Goal: Information Seeking & Learning: Learn about a topic

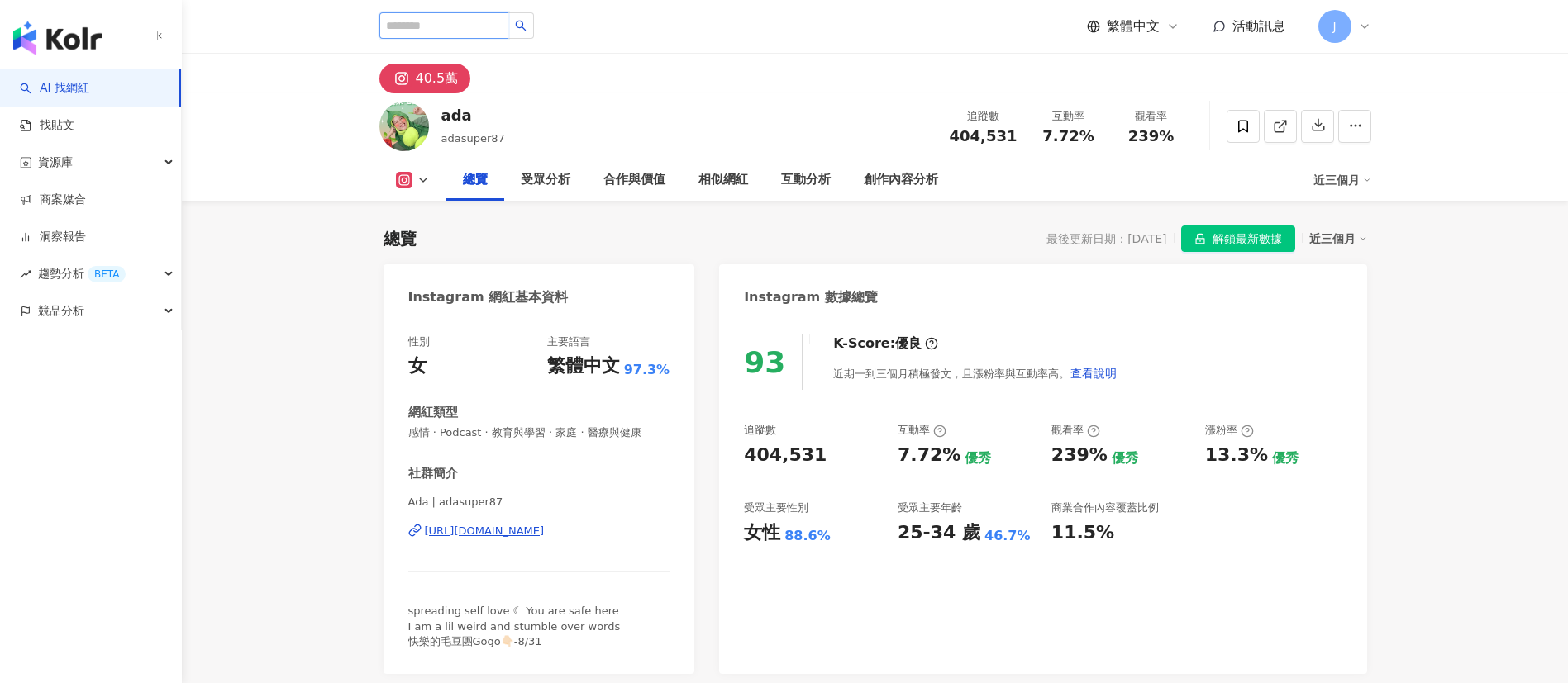
click at [469, 27] on input "search" at bounding box center [443, 25] width 129 height 27
paste input "**"
type input "**"
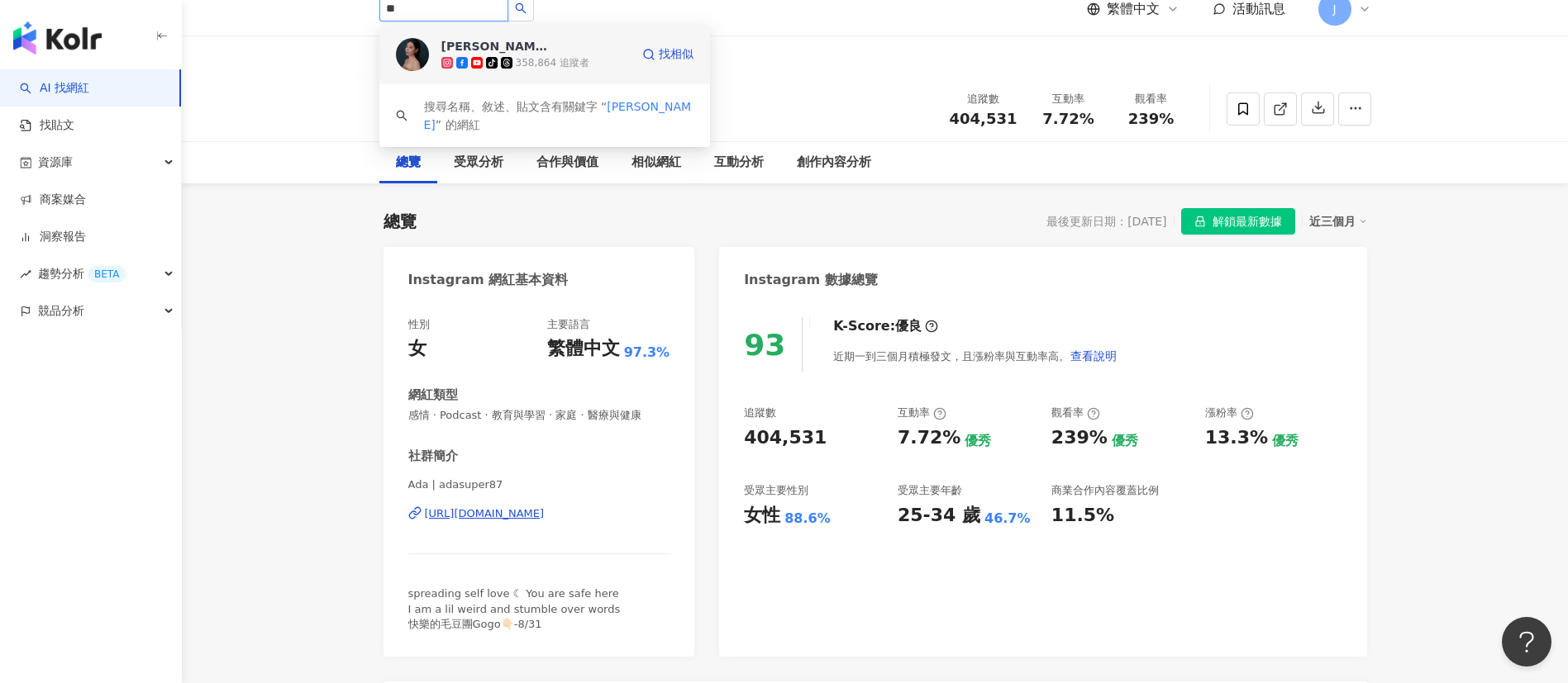
click at [533, 55] on div "tiktok-icon 358,864 追蹤者" at bounding box center [535, 63] width 188 height 17
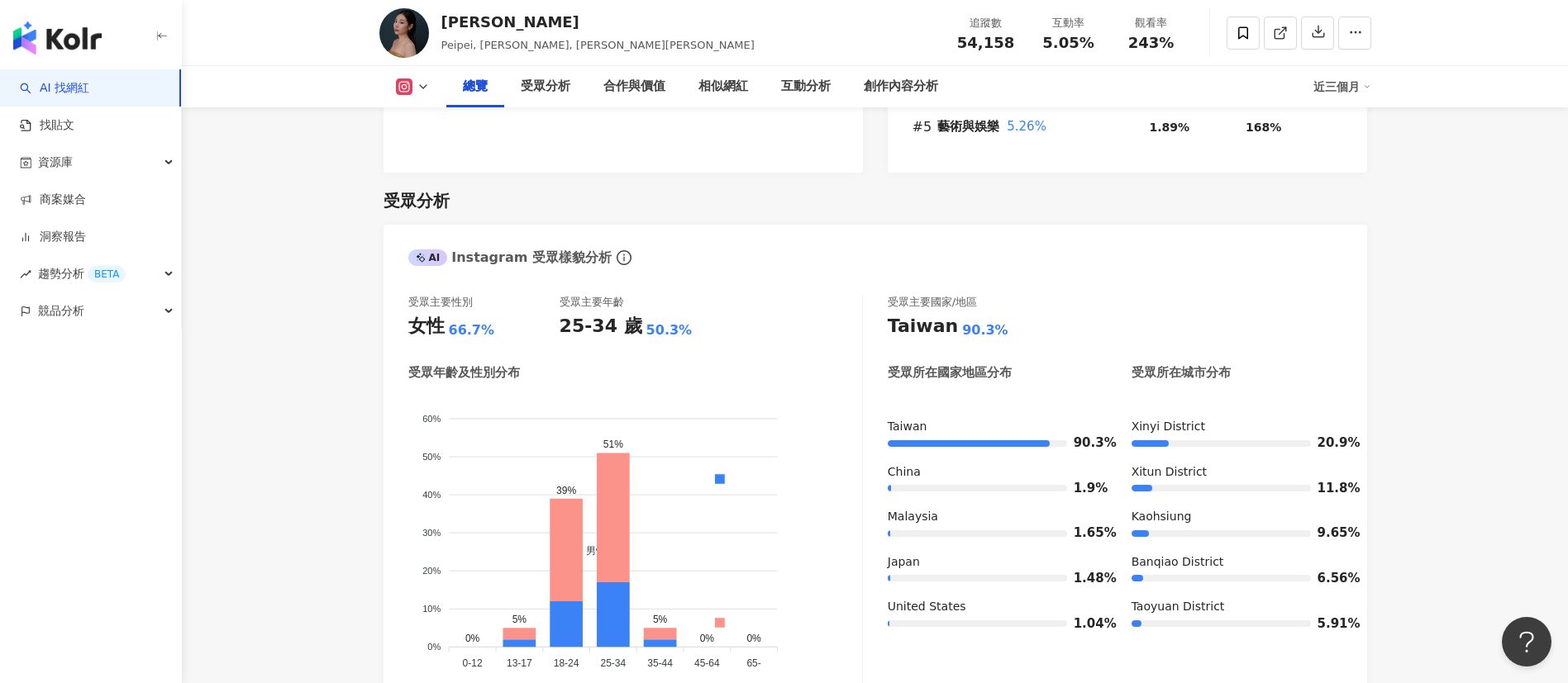
scroll to position [1363, 0]
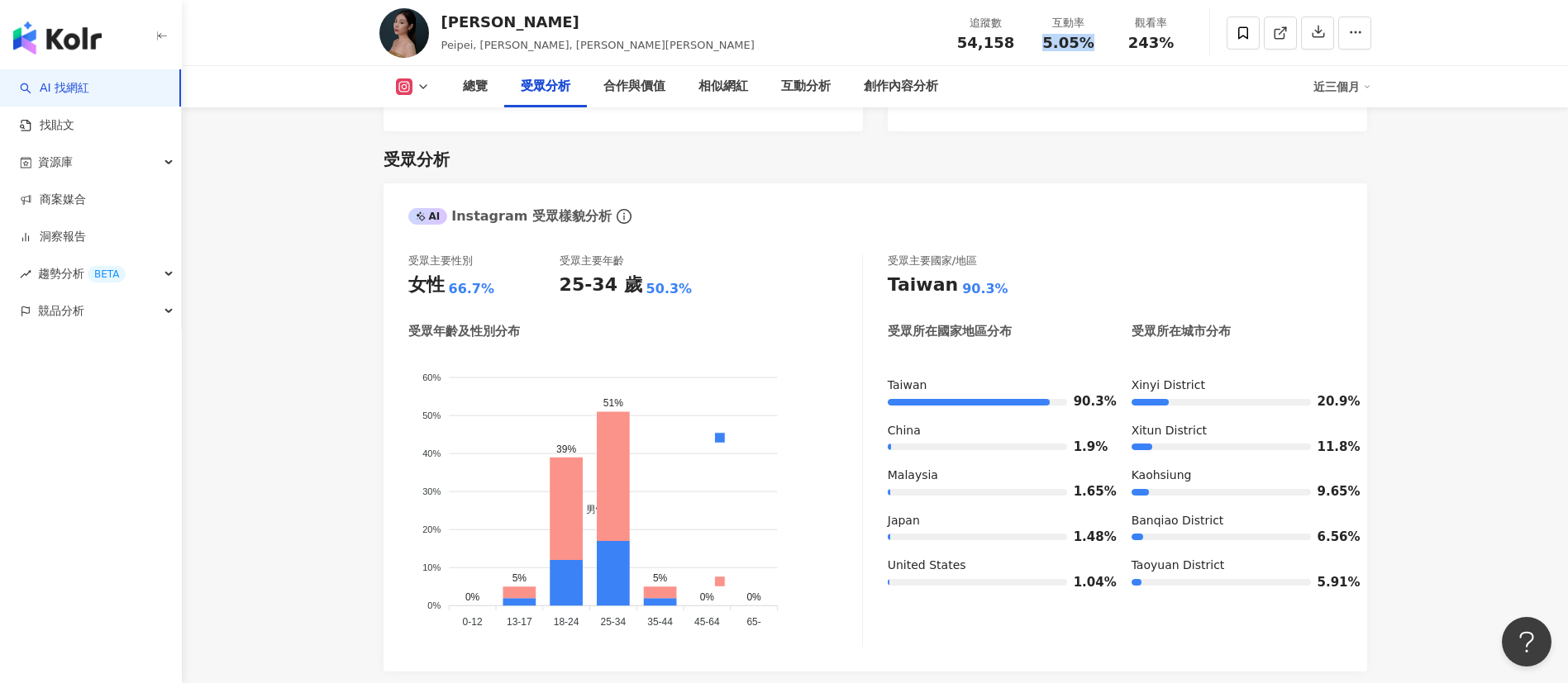
drag, startPoint x: 1041, startPoint y: 44, endPoint x: 1092, endPoint y: 46, distance: 51.0
click at [1092, 46] on div "5.05%" at bounding box center [1068, 43] width 63 height 17
copy span "5.05%"
drag, startPoint x: 1133, startPoint y: 44, endPoint x: 1167, endPoint y: 48, distance: 34.2
click at [1171, 45] on span "243%" at bounding box center [1151, 43] width 46 height 17
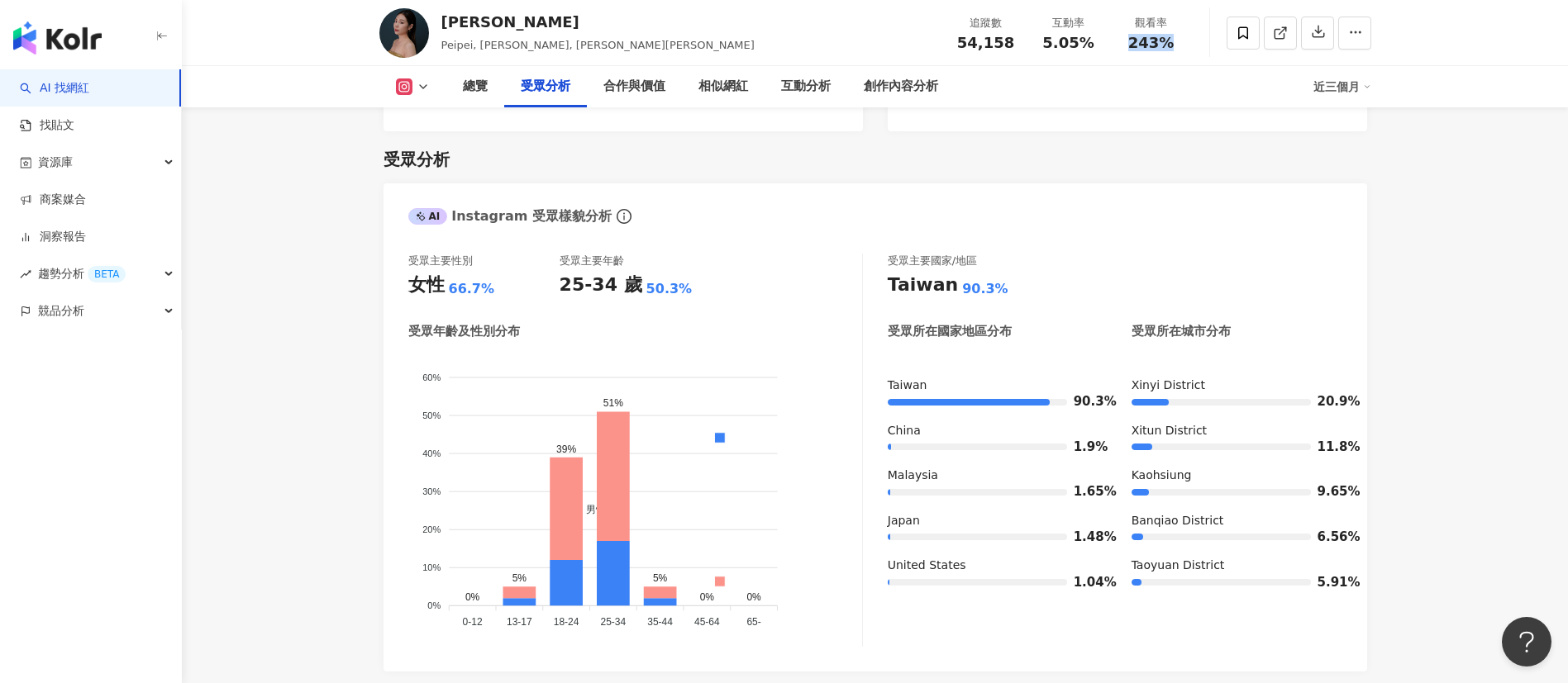
copy span "243%"
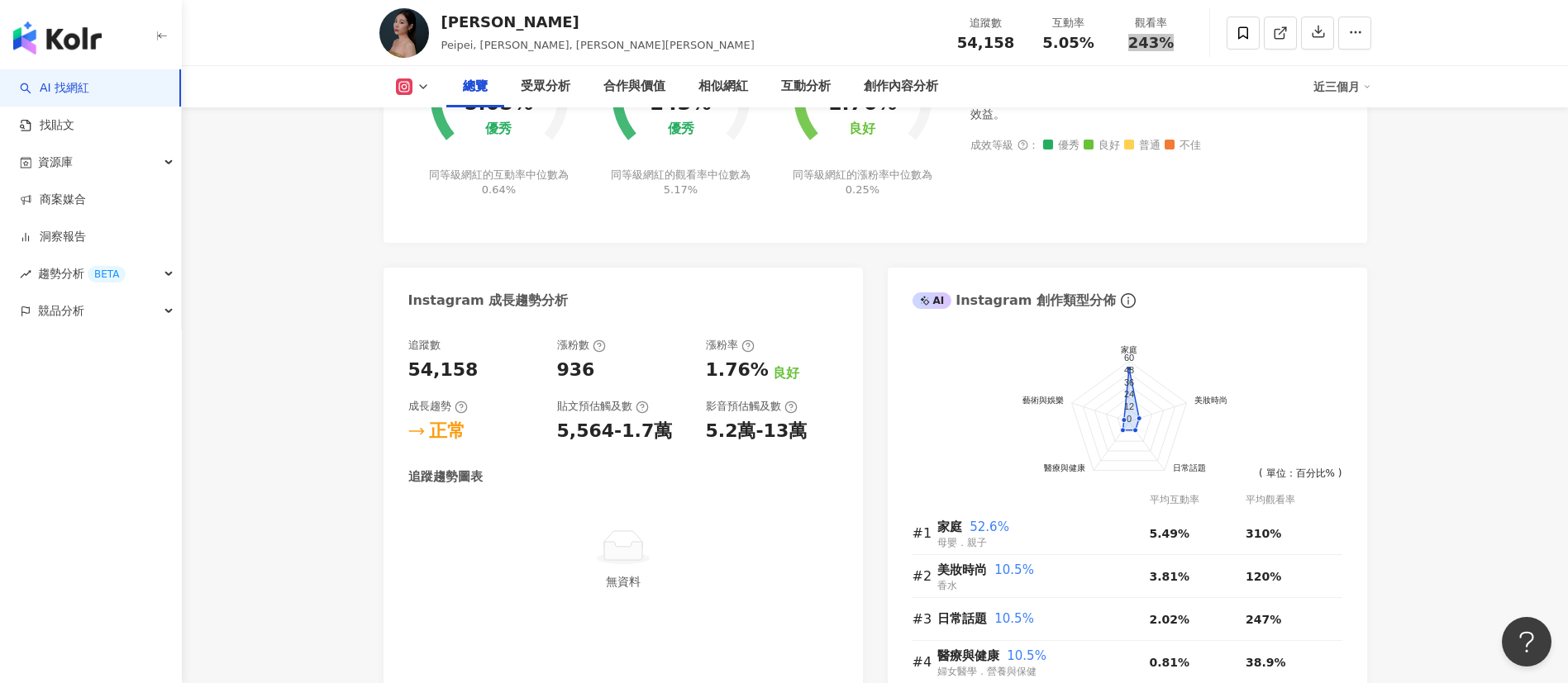
scroll to position [0, 0]
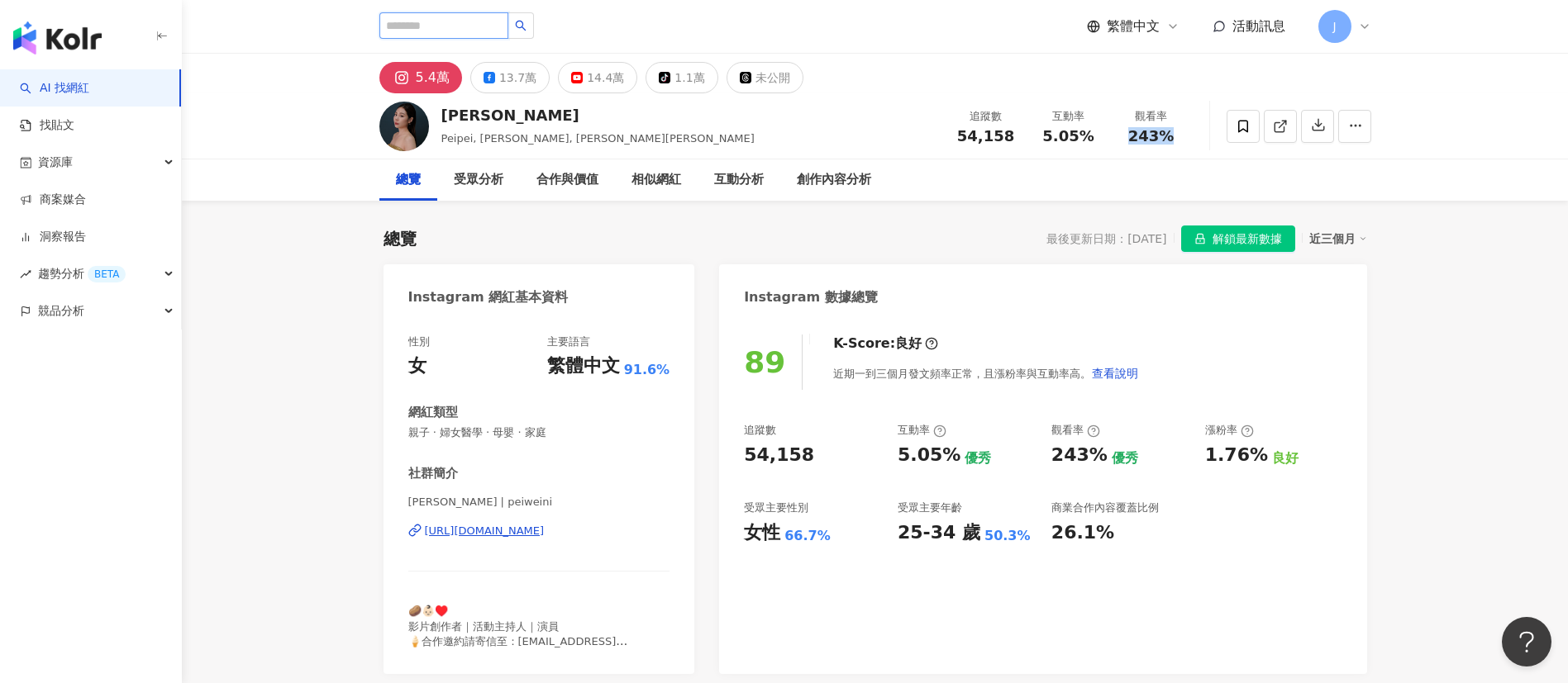
click at [473, 31] on input "search" at bounding box center [443, 25] width 129 height 27
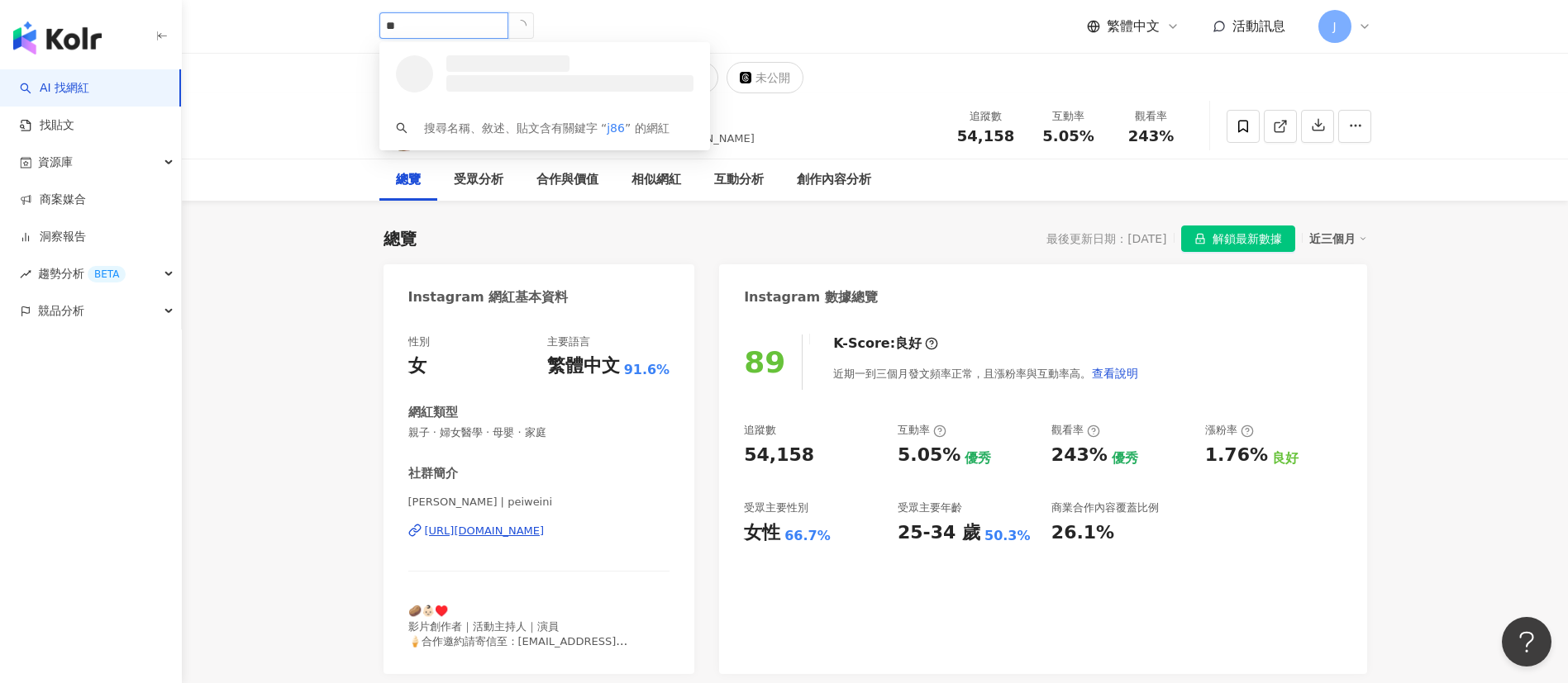
type input "*"
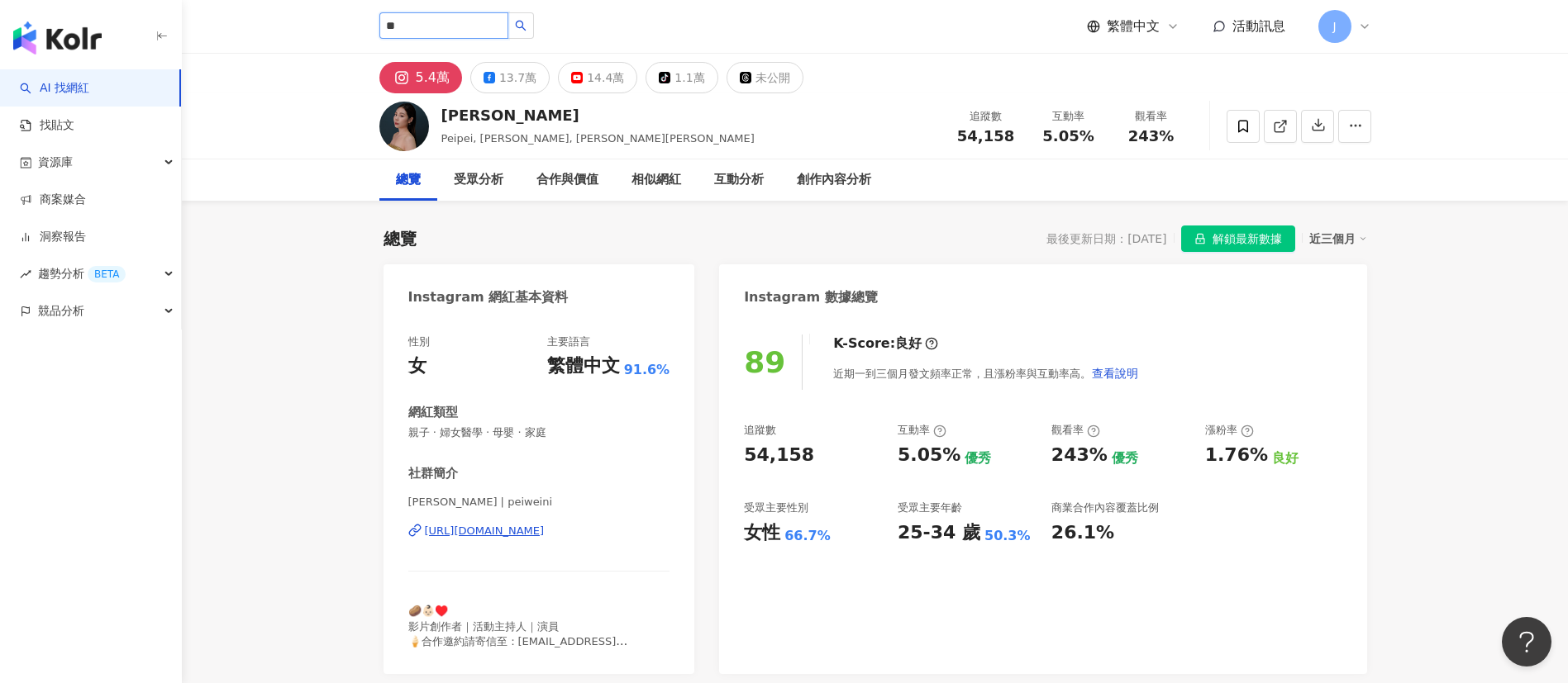
type input "**"
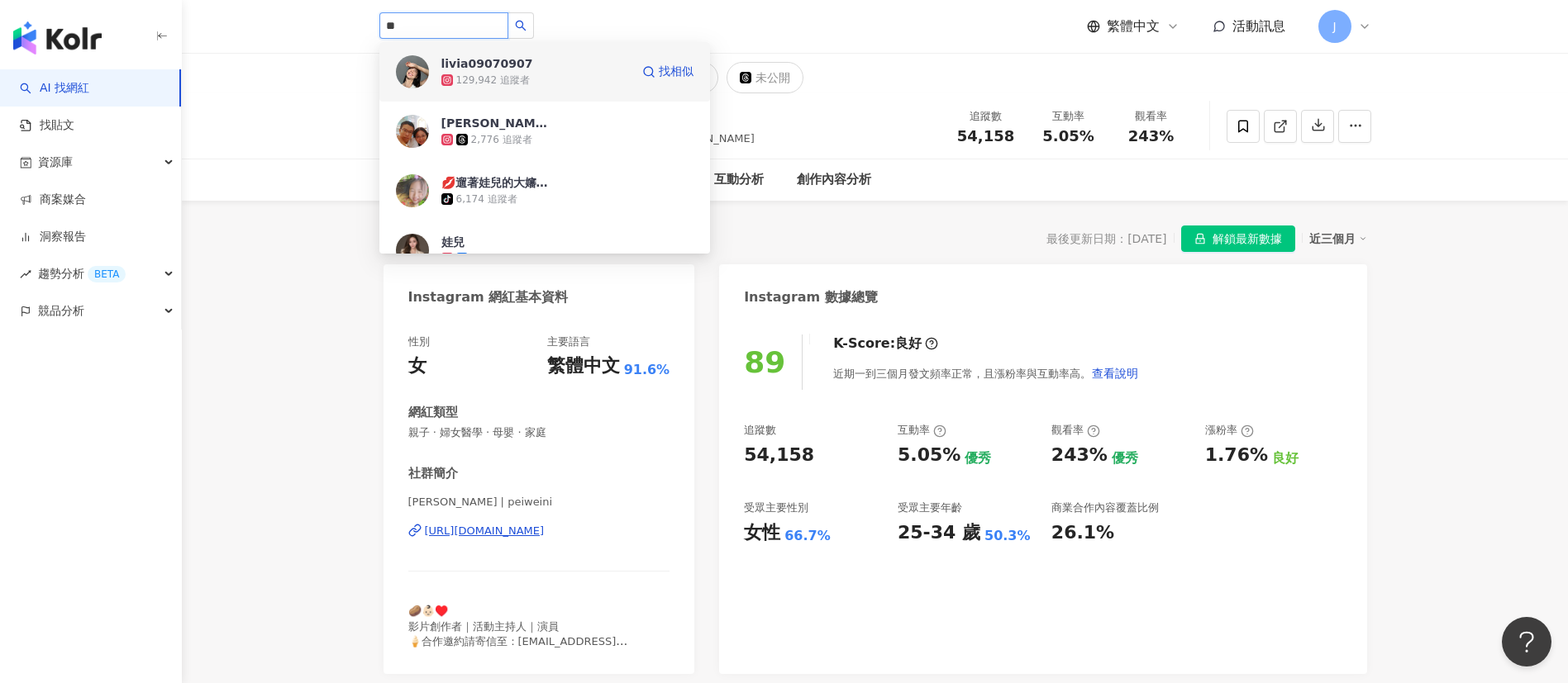
click at [479, 64] on div "livia09070907" at bounding box center [487, 64] width 92 height 17
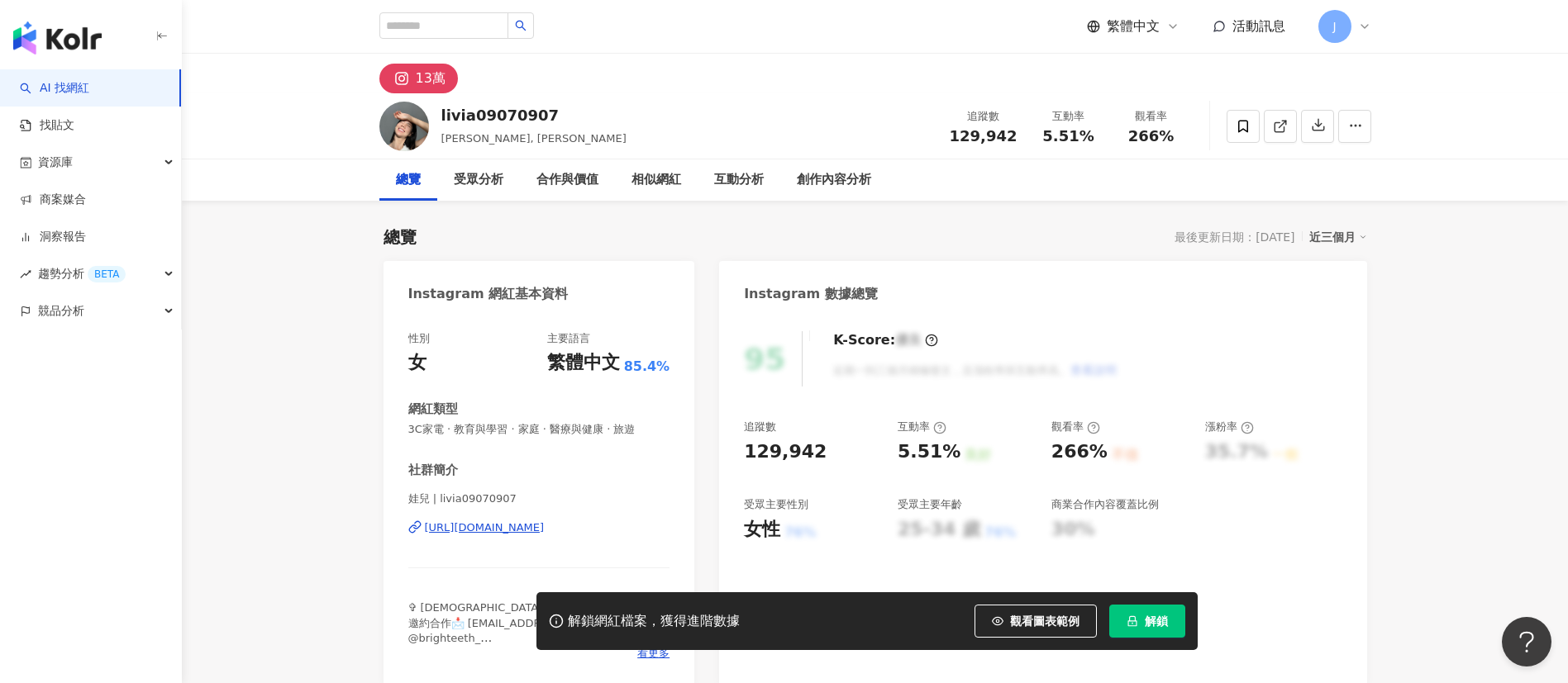
click at [1158, 618] on span "解鎖" at bounding box center [1156, 620] width 23 height 13
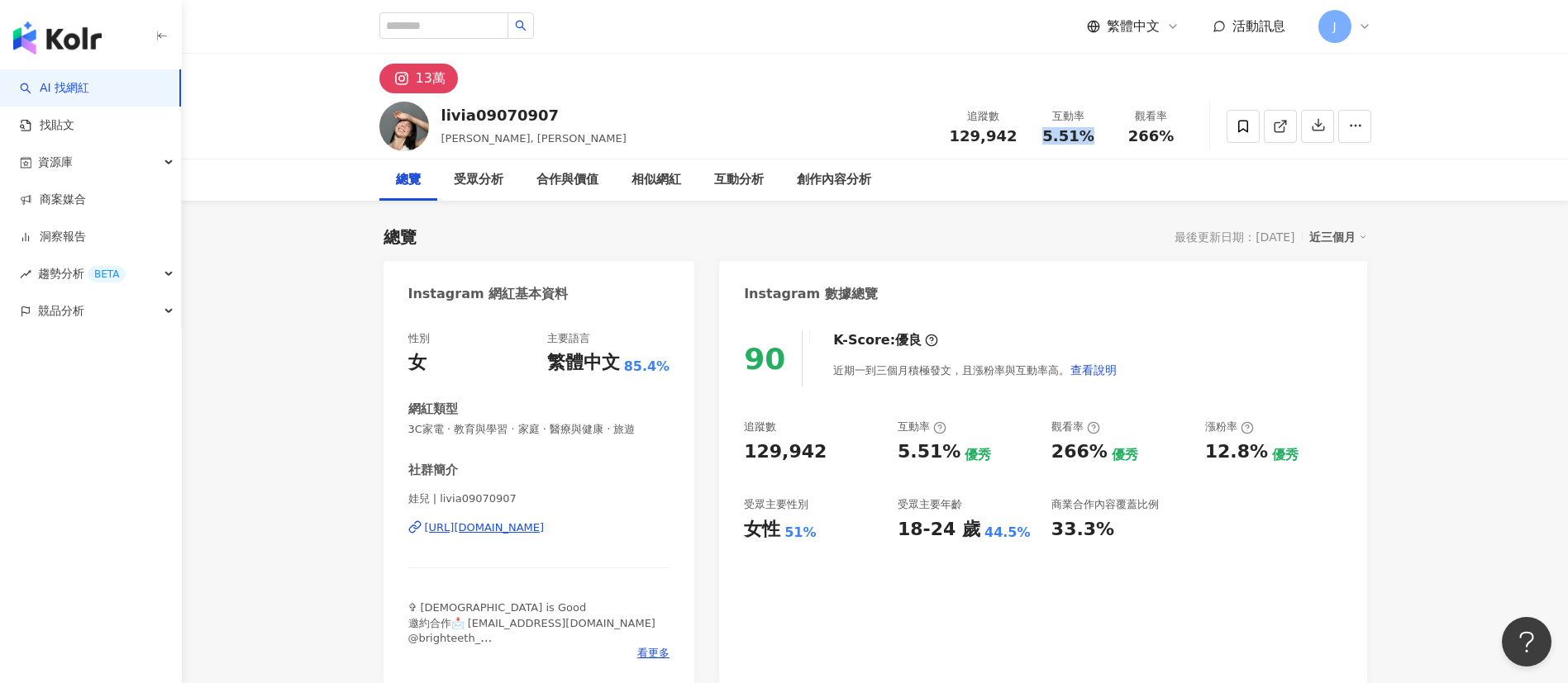
drag, startPoint x: 1043, startPoint y: 133, endPoint x: 1090, endPoint y: 136, distance: 47.1
click at [1090, 136] on div "5.51%" at bounding box center [1068, 136] width 63 height 17
copy span "5.51%"
drag, startPoint x: 1133, startPoint y: 138, endPoint x: 1174, endPoint y: 137, distance: 41.0
click at [1174, 137] on div "266%" at bounding box center [1151, 136] width 63 height 17
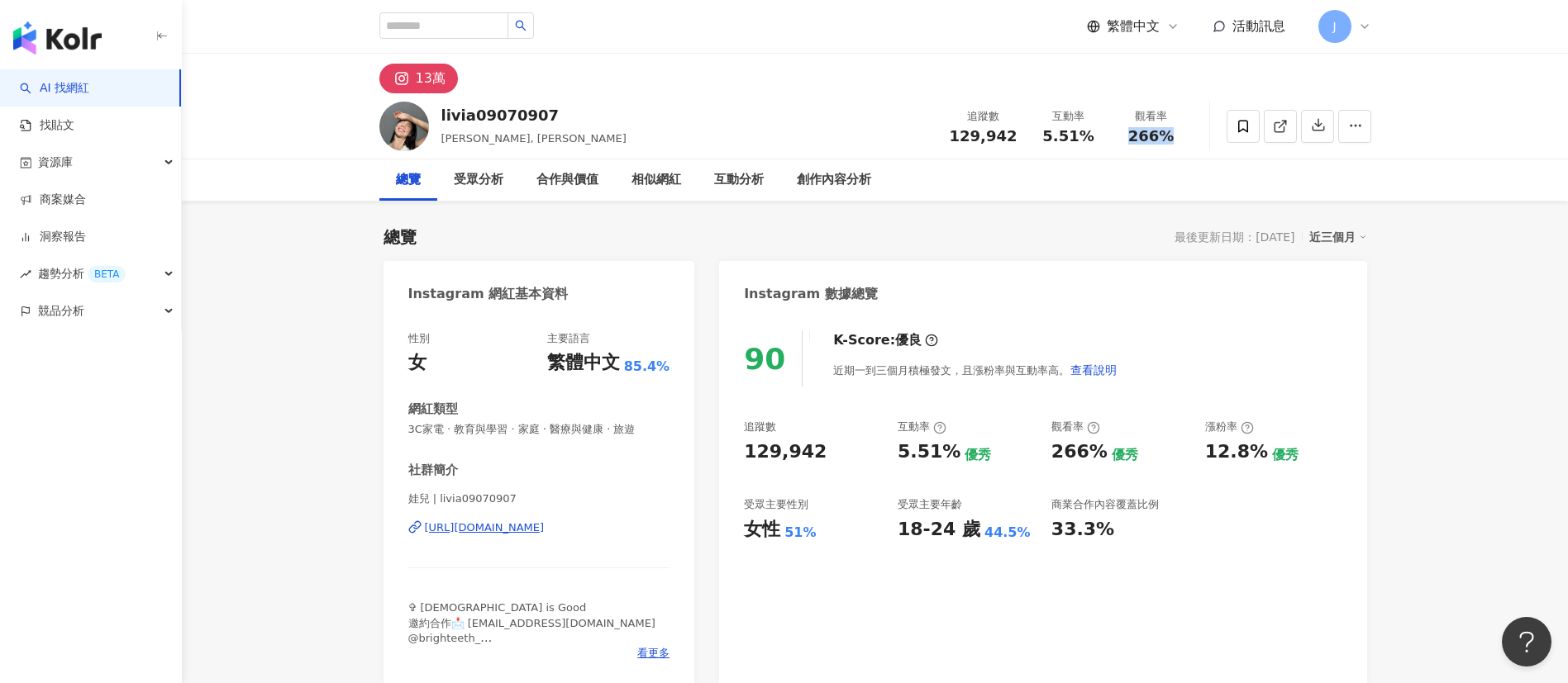
copy span "266%"
click at [497, 22] on input "search" at bounding box center [443, 25] width 129 height 27
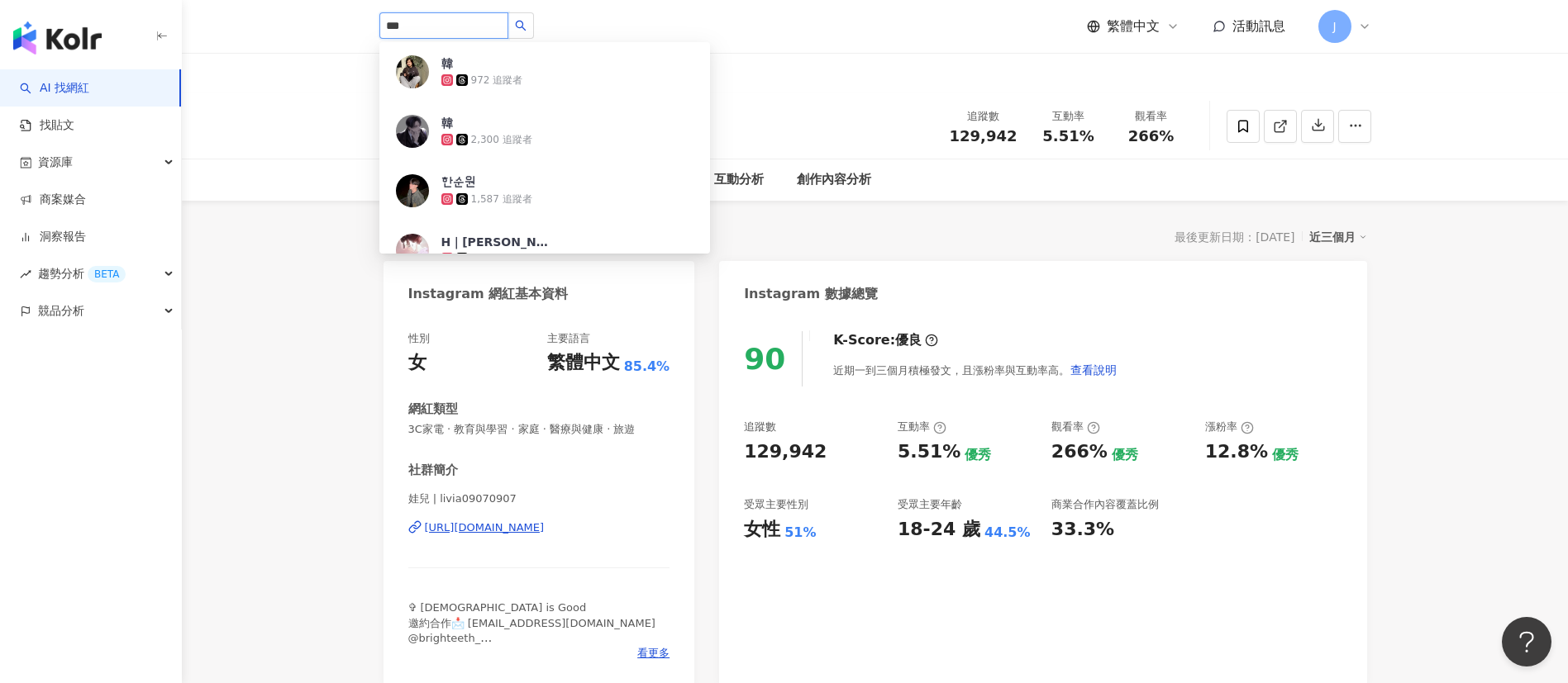
type input "***"
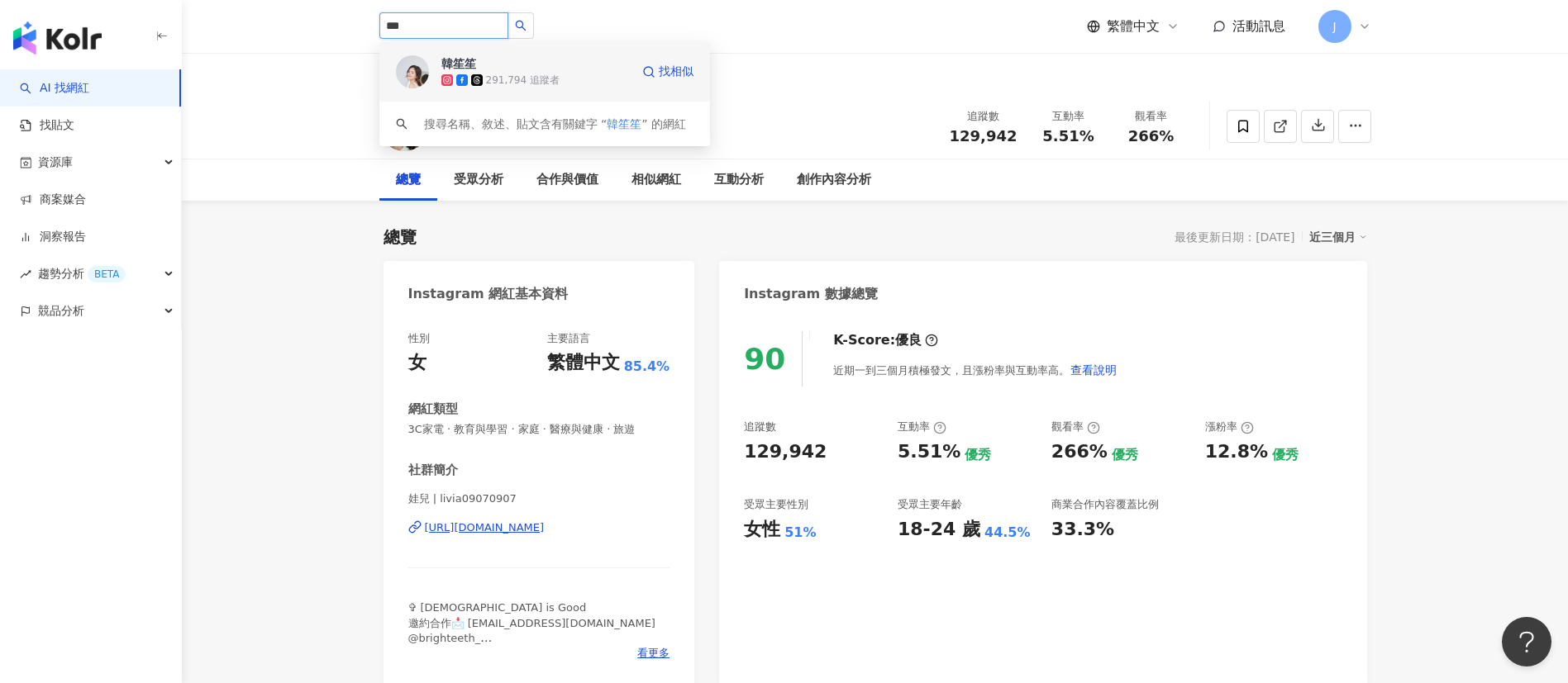
click at [617, 61] on div "韓笙笙 291,794 追蹤者" at bounding box center [535, 72] width 188 height 33
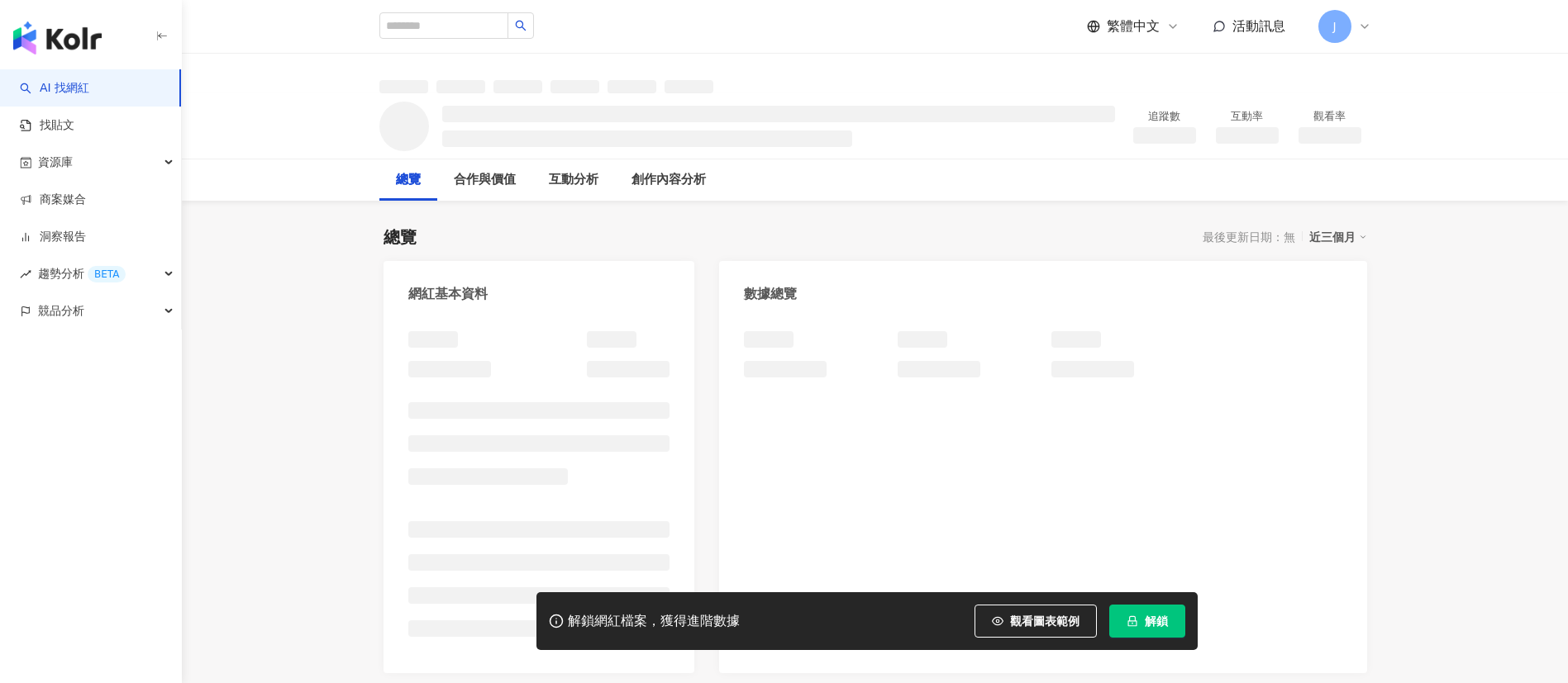
click at [1156, 619] on span "解鎖" at bounding box center [1156, 620] width 23 height 13
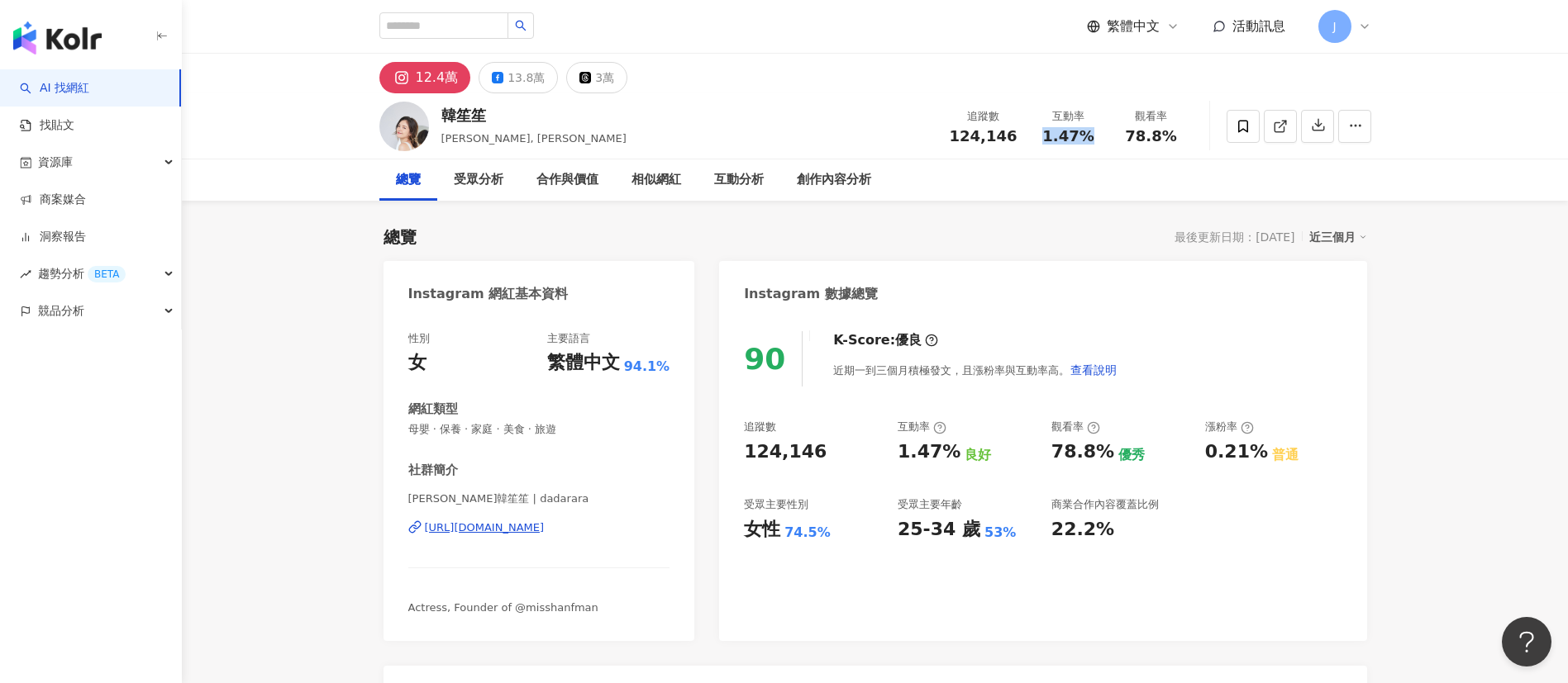
drag, startPoint x: 1040, startPoint y: 133, endPoint x: 1091, endPoint y: 136, distance: 51.1
click at [1091, 136] on div "1.47%" at bounding box center [1068, 136] width 63 height 17
copy span "1.47%"
drag, startPoint x: 1127, startPoint y: 125, endPoint x: 1174, endPoint y: 135, distance: 48.1
click at [1174, 135] on div "觀看率 78.8%" at bounding box center [1151, 126] width 83 height 36
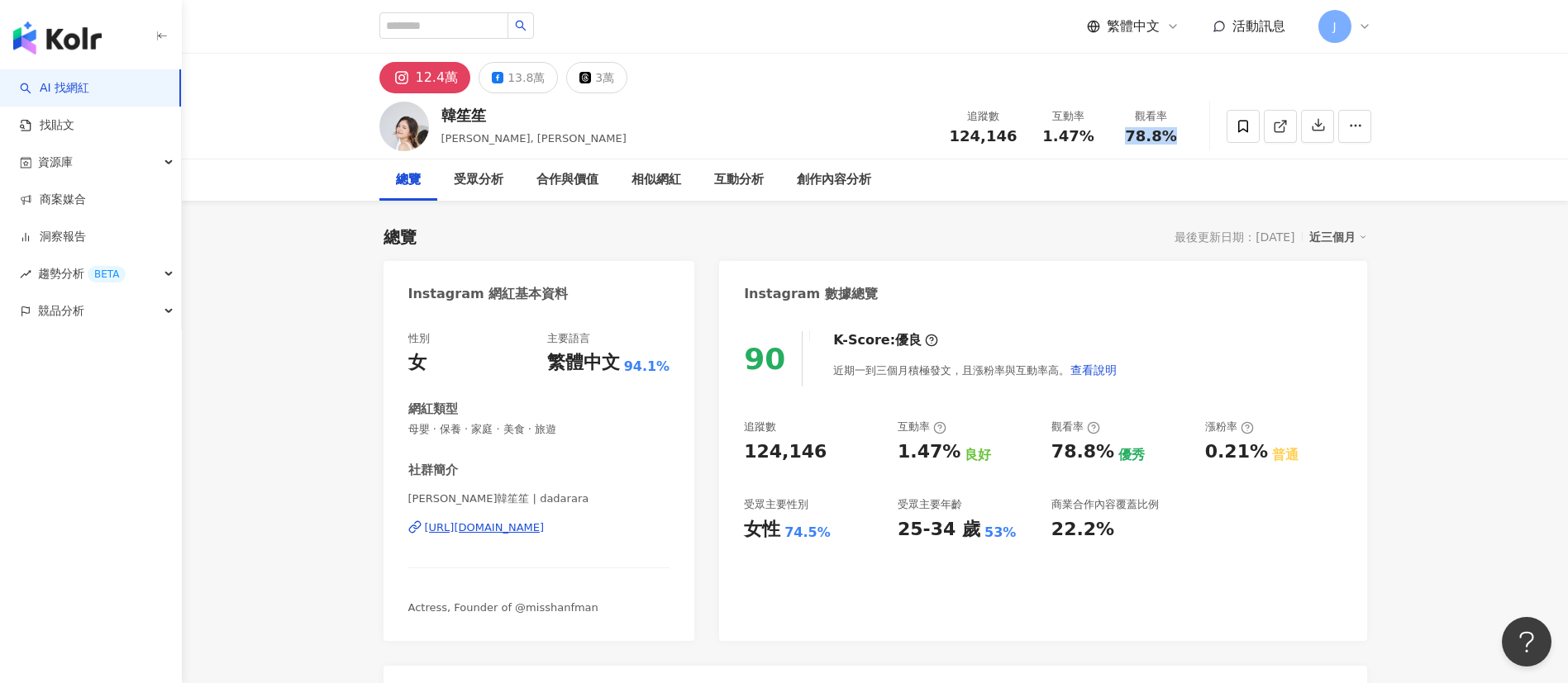
copy span "78.8%"
click at [491, 29] on input "search" at bounding box center [443, 25] width 129 height 27
type input "****"
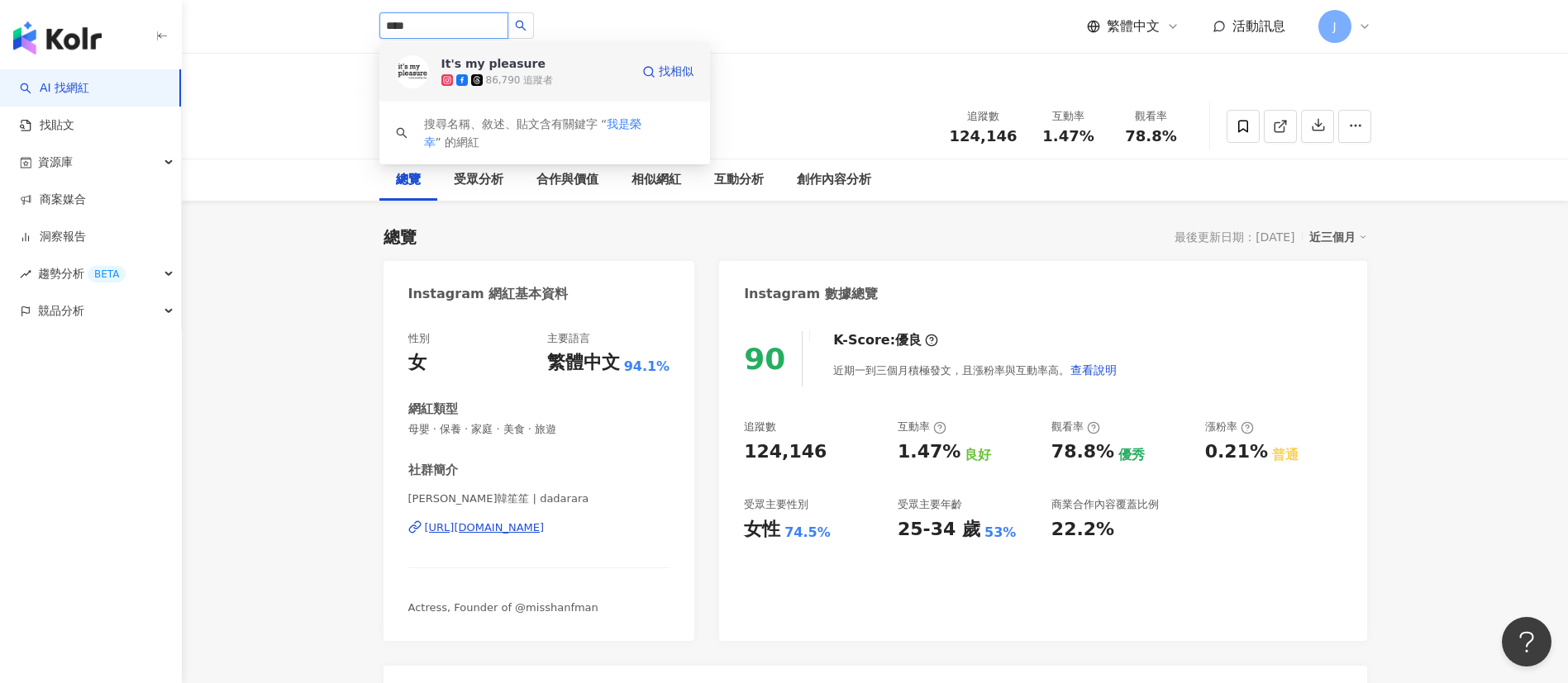
click at [536, 75] on div "86,790 追蹤者" at bounding box center [520, 81] width 68 height 14
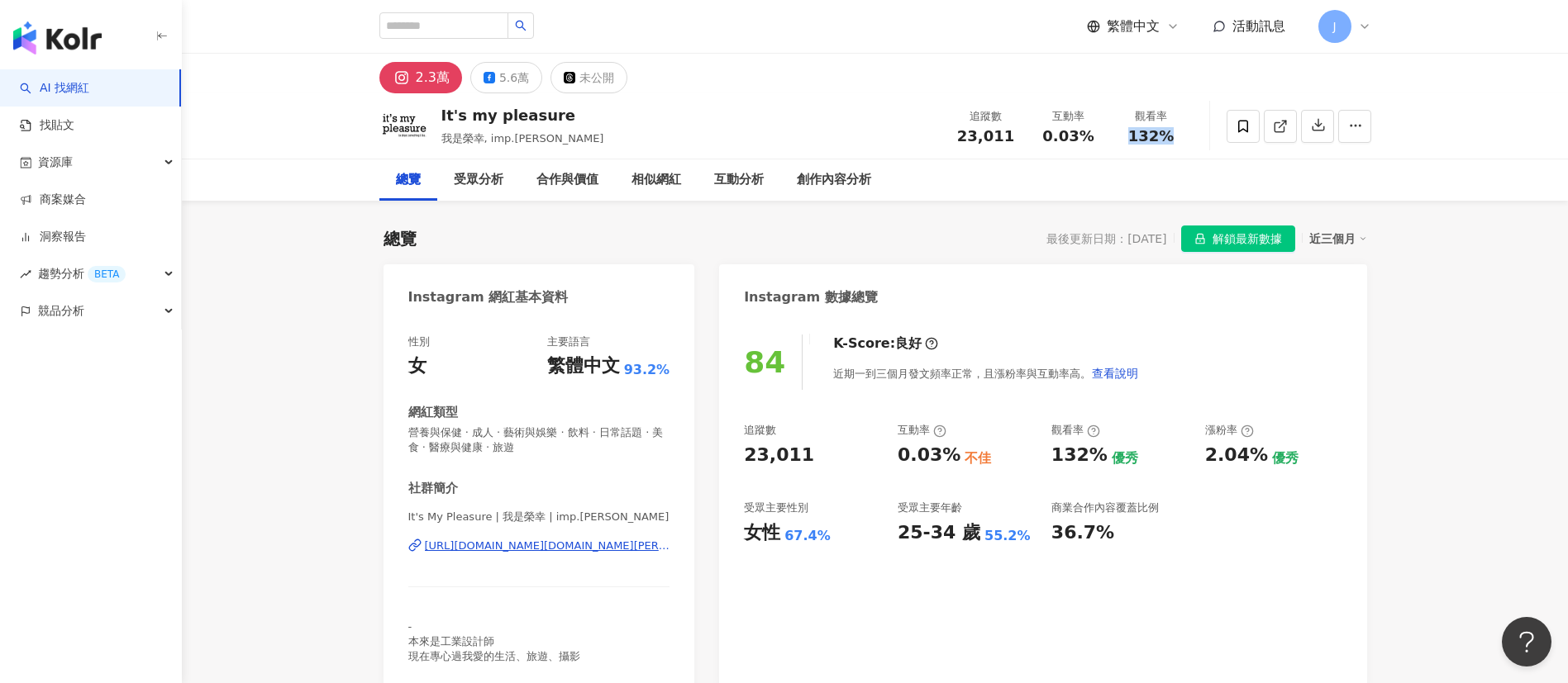
drag, startPoint x: 1134, startPoint y: 143, endPoint x: 1180, endPoint y: 141, distance: 46.0
click at [1180, 141] on div "132%" at bounding box center [1151, 136] width 63 height 17
copy span "132%"
click at [491, 80] on icon at bounding box center [489, 78] width 12 height 12
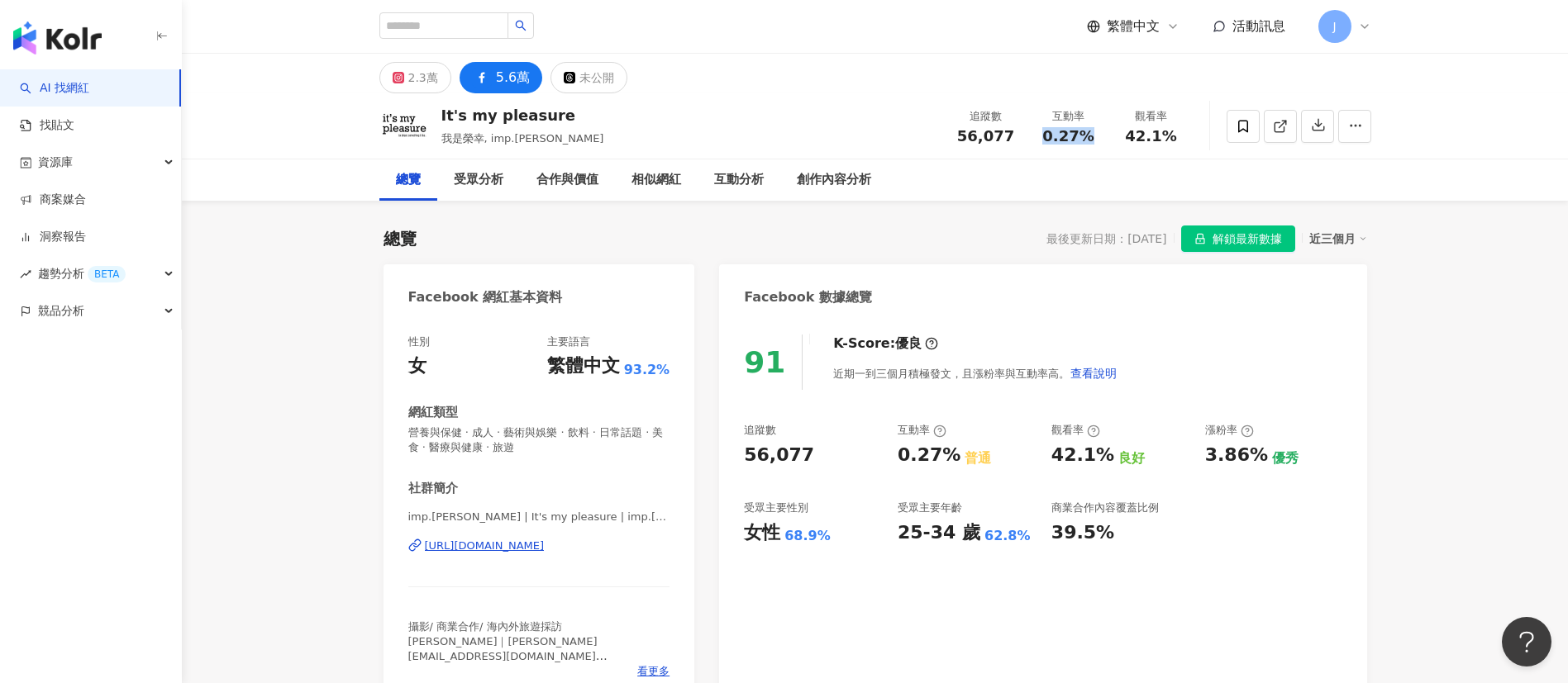
drag, startPoint x: 1046, startPoint y: 138, endPoint x: 1098, endPoint y: 138, distance: 52.0
click at [1098, 138] on div "0.27%" at bounding box center [1068, 136] width 63 height 17
copy span "0.27%"
drag, startPoint x: 1128, startPoint y: 132, endPoint x: 1181, endPoint y: 133, distance: 53.0
click at [1181, 133] on div "42.1%" at bounding box center [1151, 136] width 63 height 17
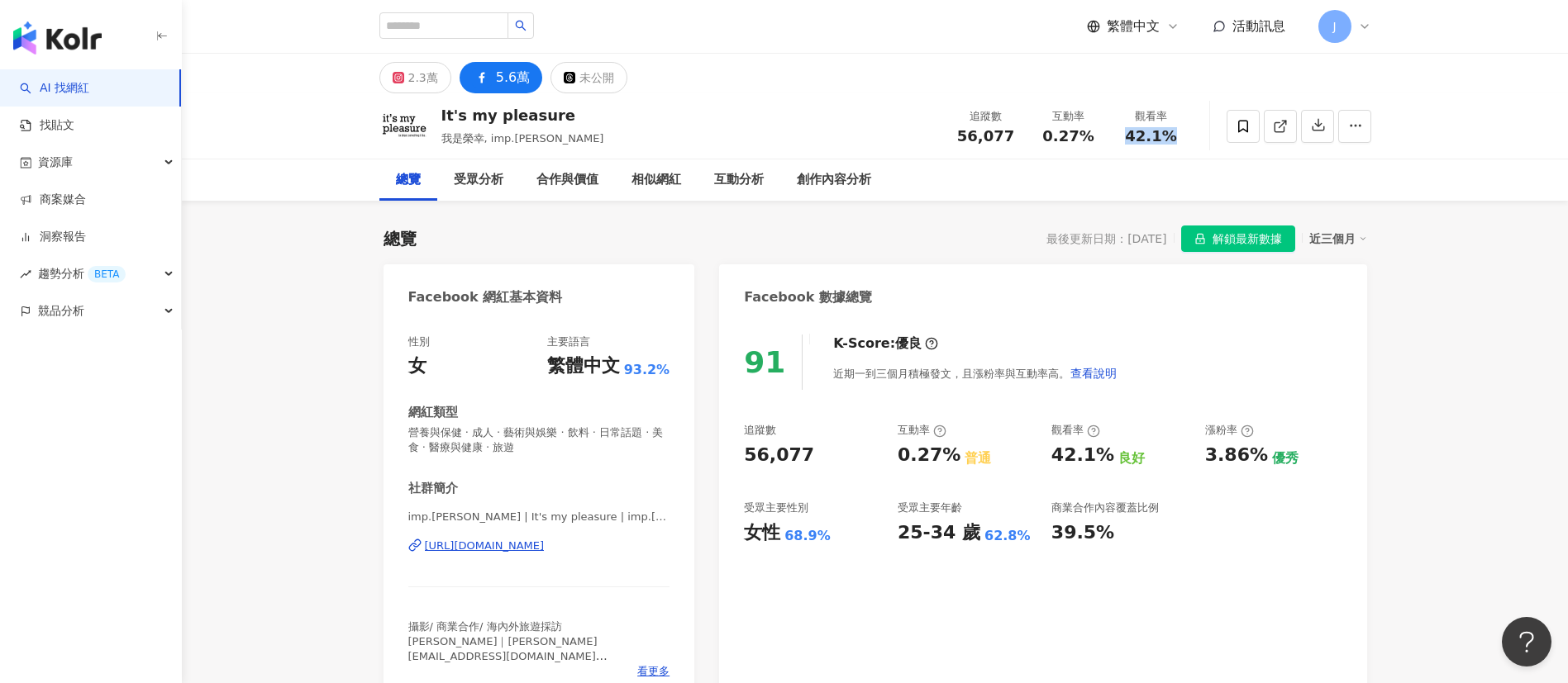
copy span "42.1%"
click at [474, 27] on input "search" at bounding box center [443, 25] width 129 height 27
type input "********"
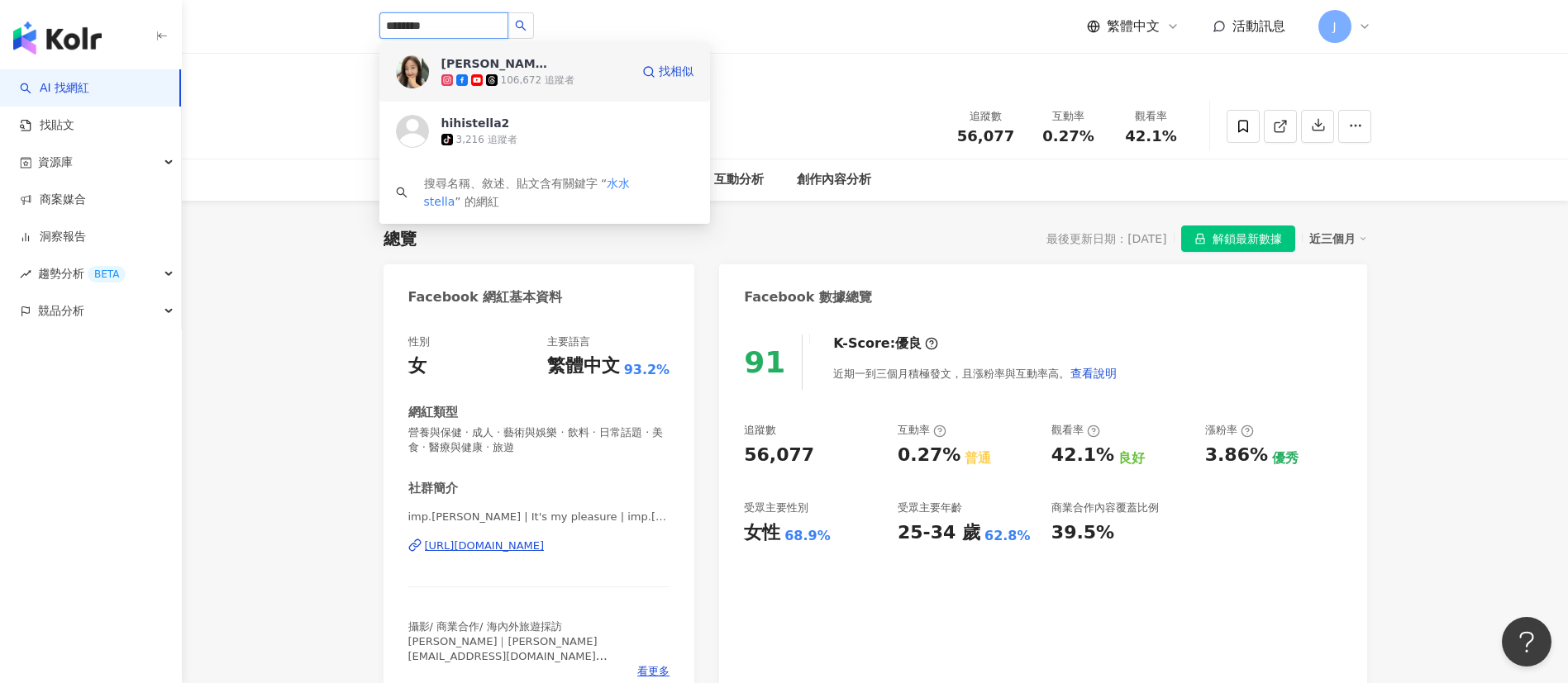
click at [559, 80] on div "106,672 追蹤者" at bounding box center [538, 81] width 74 height 14
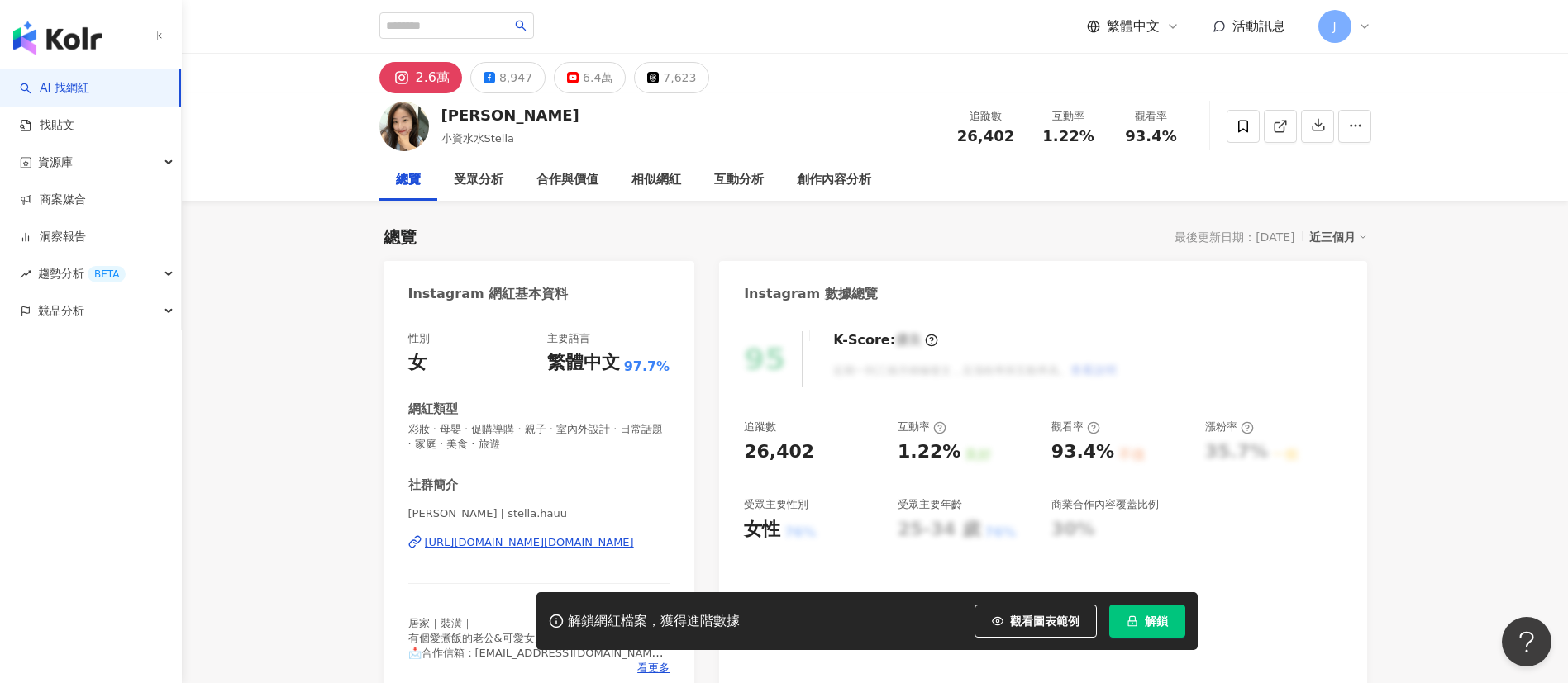
click at [1142, 617] on button "解鎖" at bounding box center [1147, 620] width 76 height 33
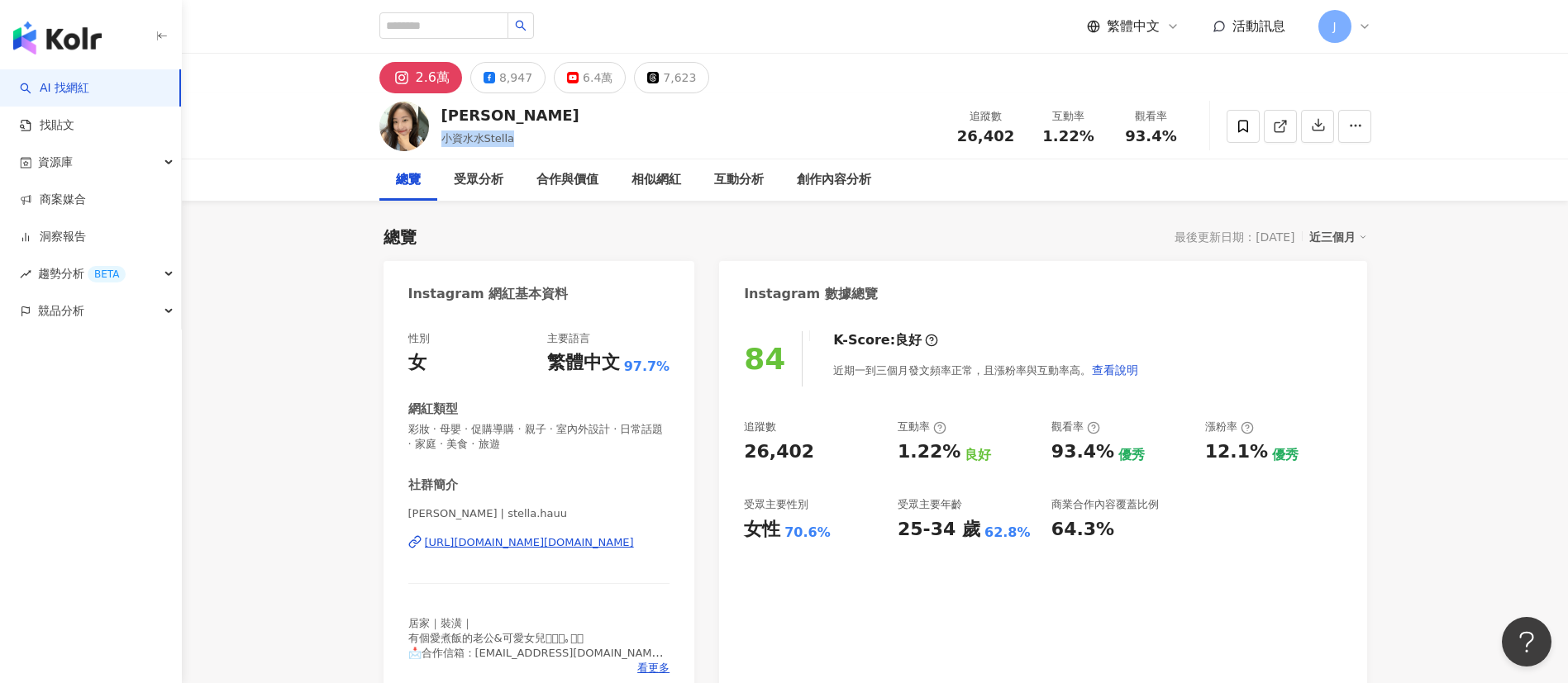
drag, startPoint x: 443, startPoint y: 134, endPoint x: 514, endPoint y: 137, distance: 71.1
click at [514, 137] on div "小資水水Stella" at bounding box center [510, 138] width 138 height 17
copy span "小資水水Stella"
drag, startPoint x: 1040, startPoint y: 141, endPoint x: 1103, endPoint y: 140, distance: 63.0
click at [1103, 140] on div "互動率 1.22%" at bounding box center [1068, 126] width 83 height 36
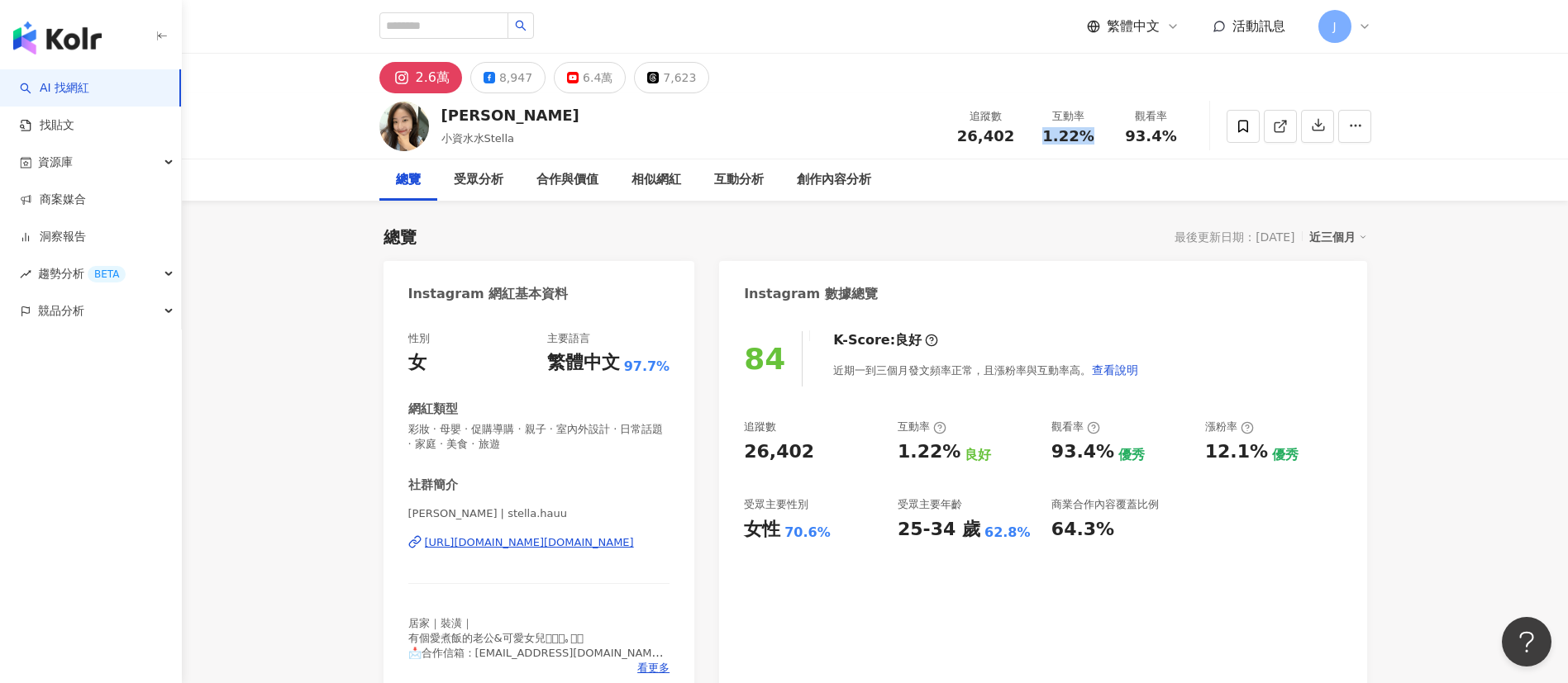
copy span "1.22%"
drag, startPoint x: 1126, startPoint y: 133, endPoint x: 1176, endPoint y: 137, distance: 50.2
click at [1176, 137] on div "93.4%" at bounding box center [1151, 136] width 63 height 17
copy span "93.4%"
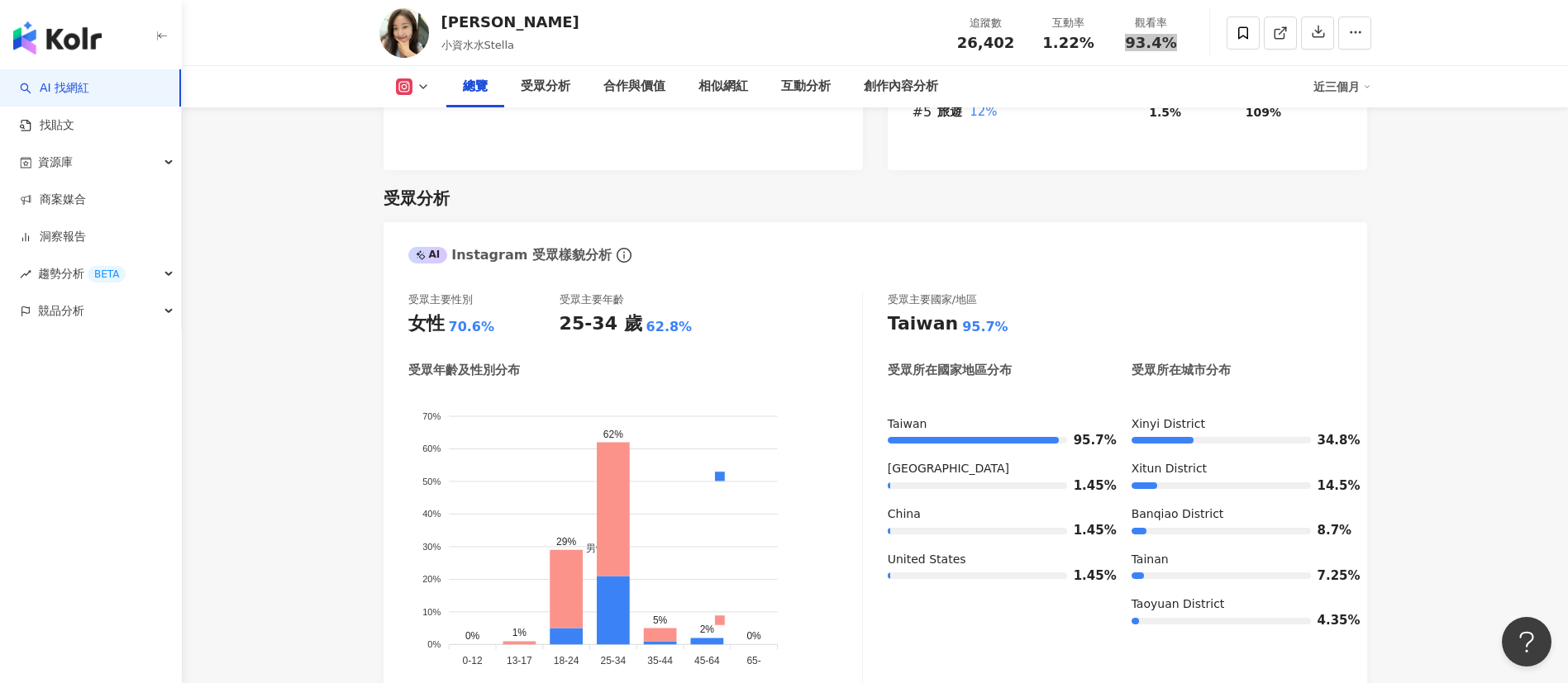
scroll to position [1486, 0]
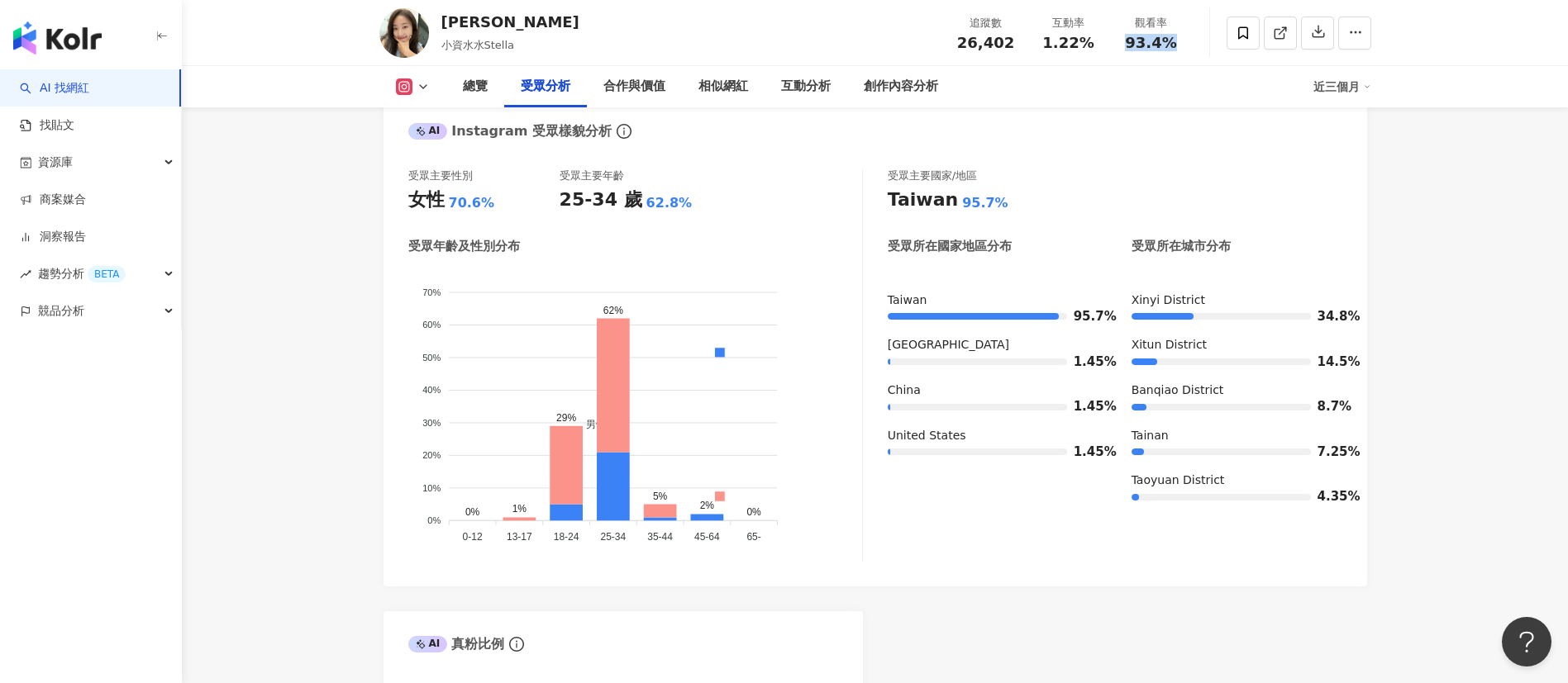
click at [420, 81] on icon at bounding box center [422, 86] width 13 height 13
click at [443, 155] on button "Facebook" at bounding box center [439, 154] width 100 height 23
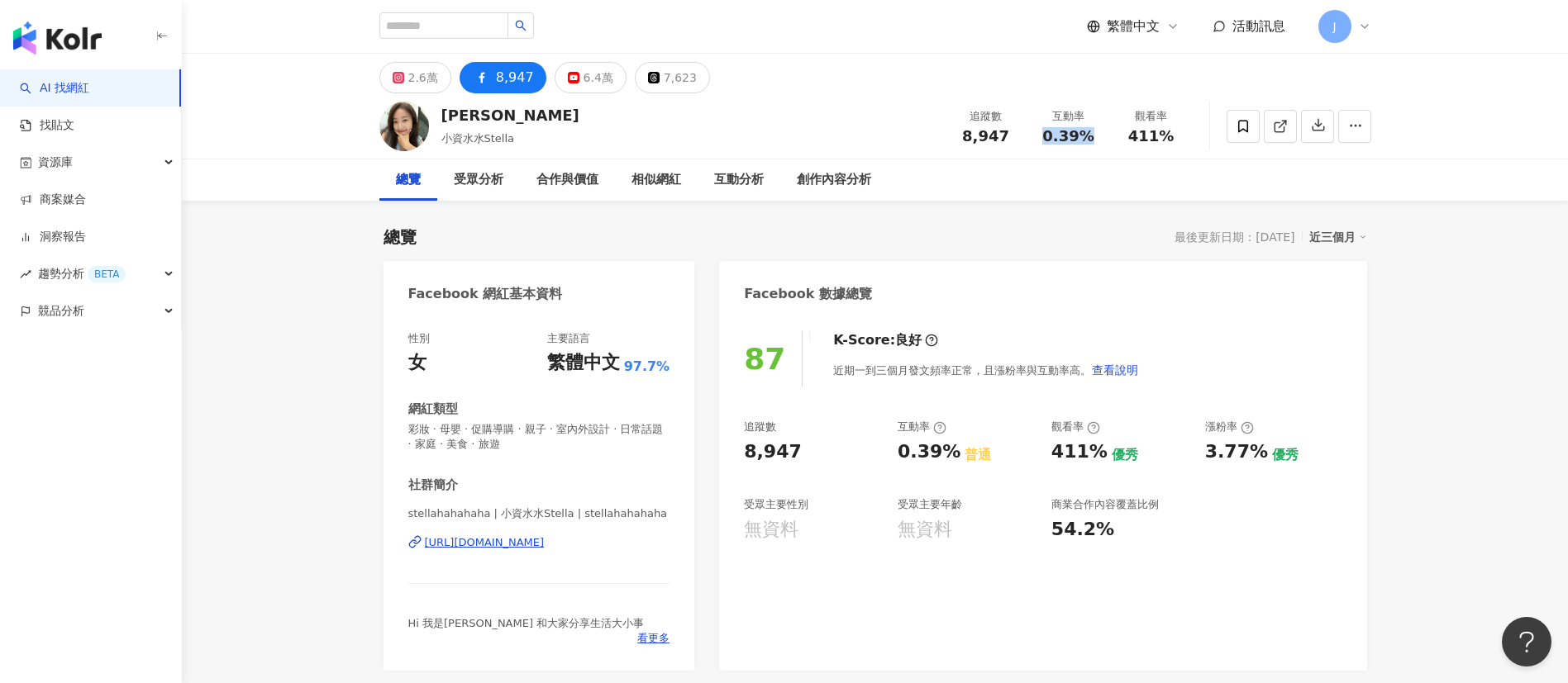
drag, startPoint x: 1045, startPoint y: 136, endPoint x: 1098, endPoint y: 136, distance: 53.0
click at [1098, 136] on div "0.39%" at bounding box center [1068, 136] width 63 height 17
copy span "0.39%"
drag, startPoint x: 1186, startPoint y: 141, endPoint x: 1203, endPoint y: 142, distance: 17.0
click at [1200, 141] on div "Hihi Stella 小資水水Stella 追蹤數 8,947 互動率 0.39% 觀看率 411%" at bounding box center [876, 126] width 1058 height 66
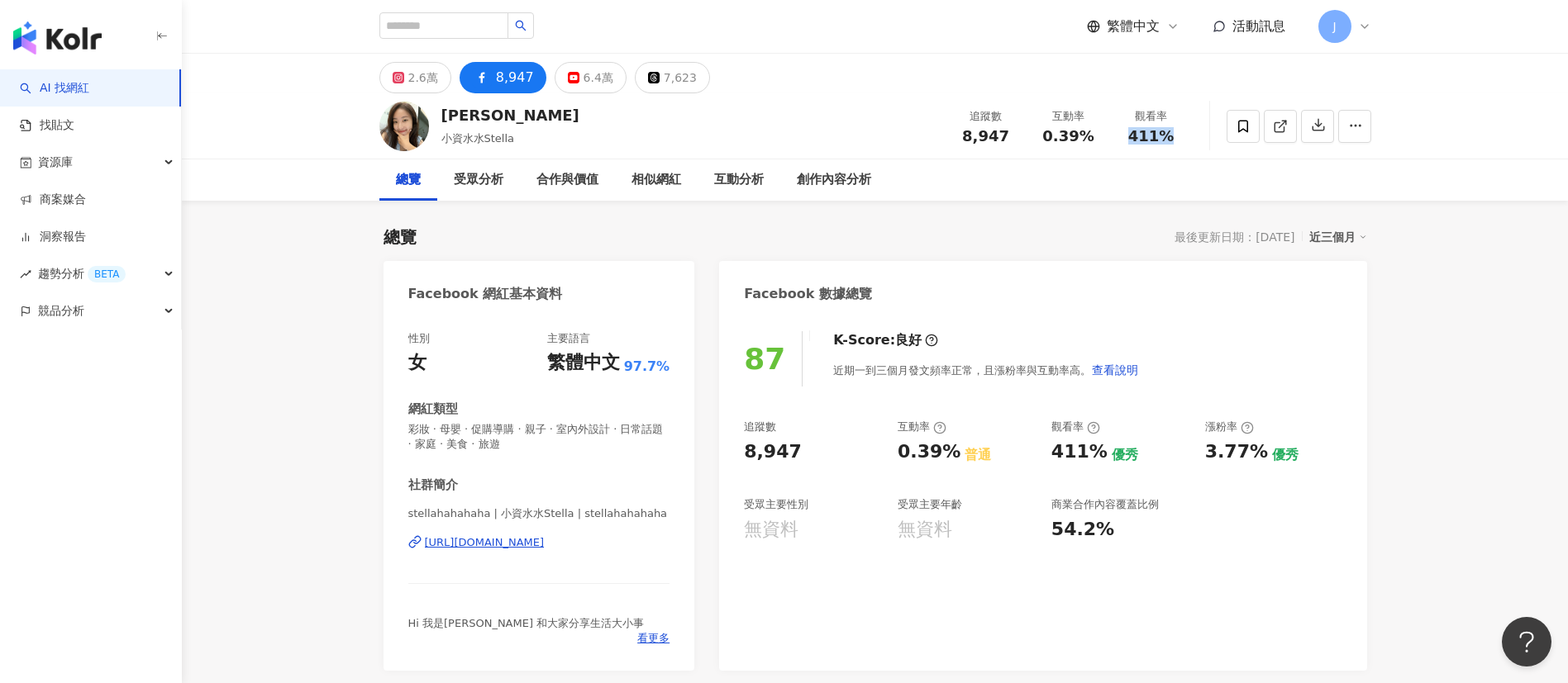
copy span "411%"
click at [560, 62] on button "6.4萬" at bounding box center [591, 78] width 72 height 32
click at [584, 75] on div "6.4萬" at bounding box center [599, 77] width 30 height 23
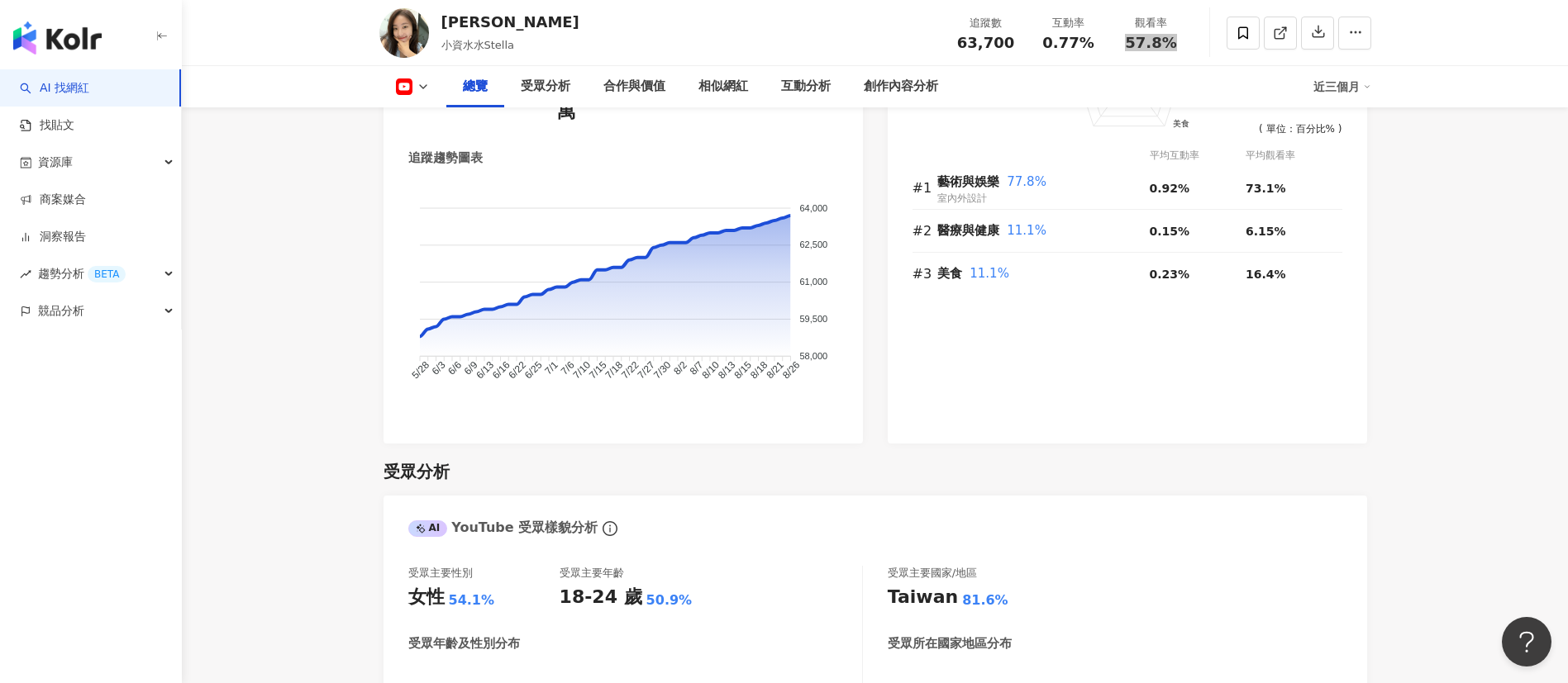
scroll to position [1486, 0]
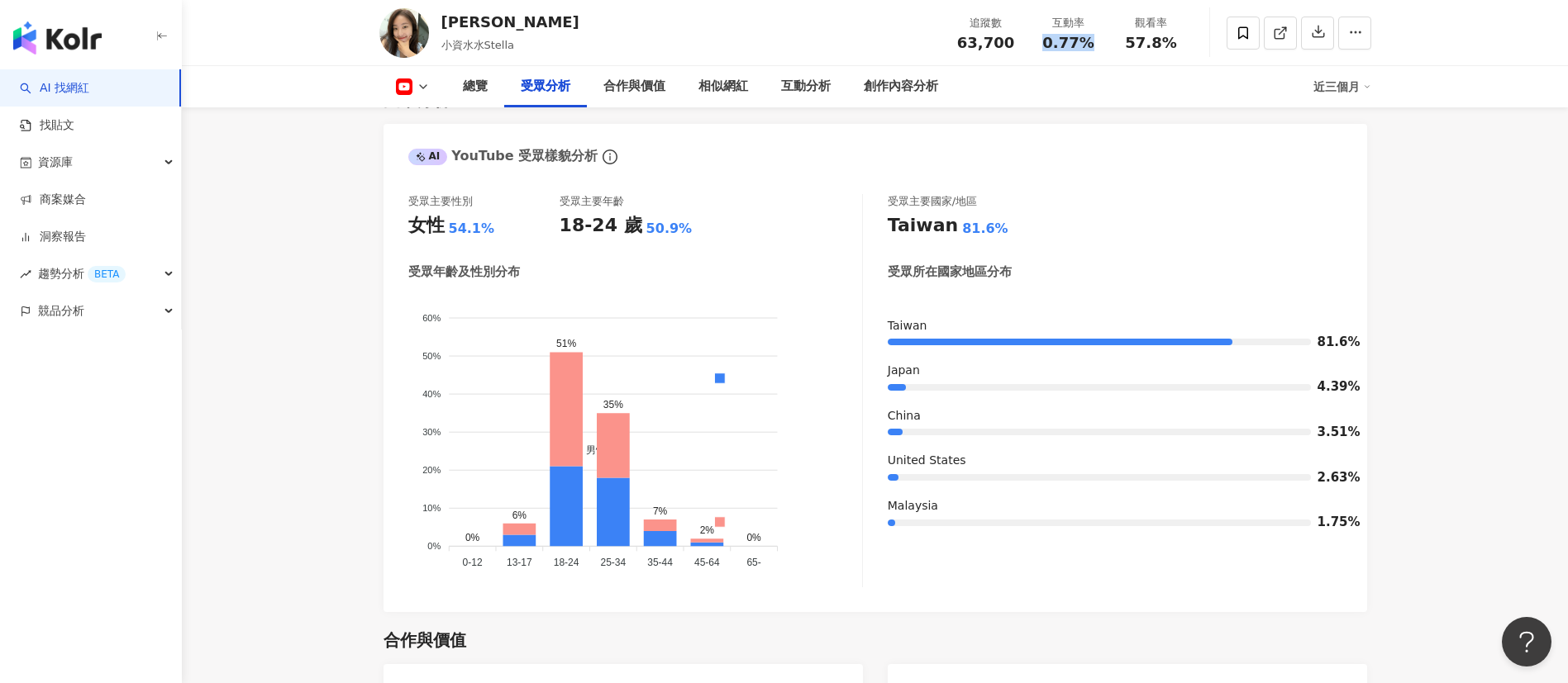
drag, startPoint x: 1056, startPoint y: 44, endPoint x: 1098, endPoint y: 46, distance: 42.0
click at [1098, 46] on div "0.77%" at bounding box center [1068, 43] width 63 height 17
copy span "0.77%"
drag, startPoint x: 1128, startPoint y: 45, endPoint x: 1193, endPoint y: 45, distance: 65.0
click at [1193, 45] on div "Hihi Stella 小資水水Stella 追蹤數 63,700 互動率 0.77% 觀看率 57.8%" at bounding box center [876, 33] width 1058 height 66
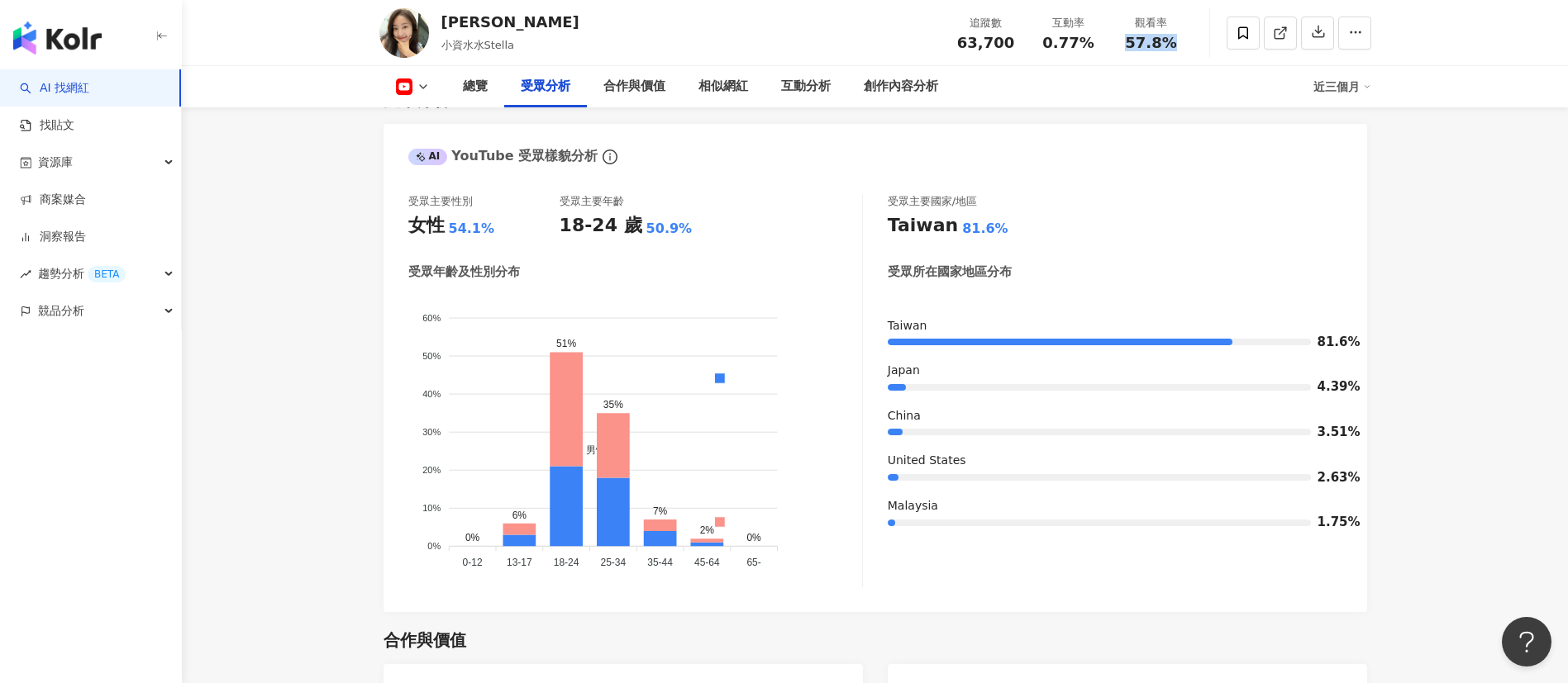
copy span "57.8%"
